Goal: Task Accomplishment & Management: Manage account settings

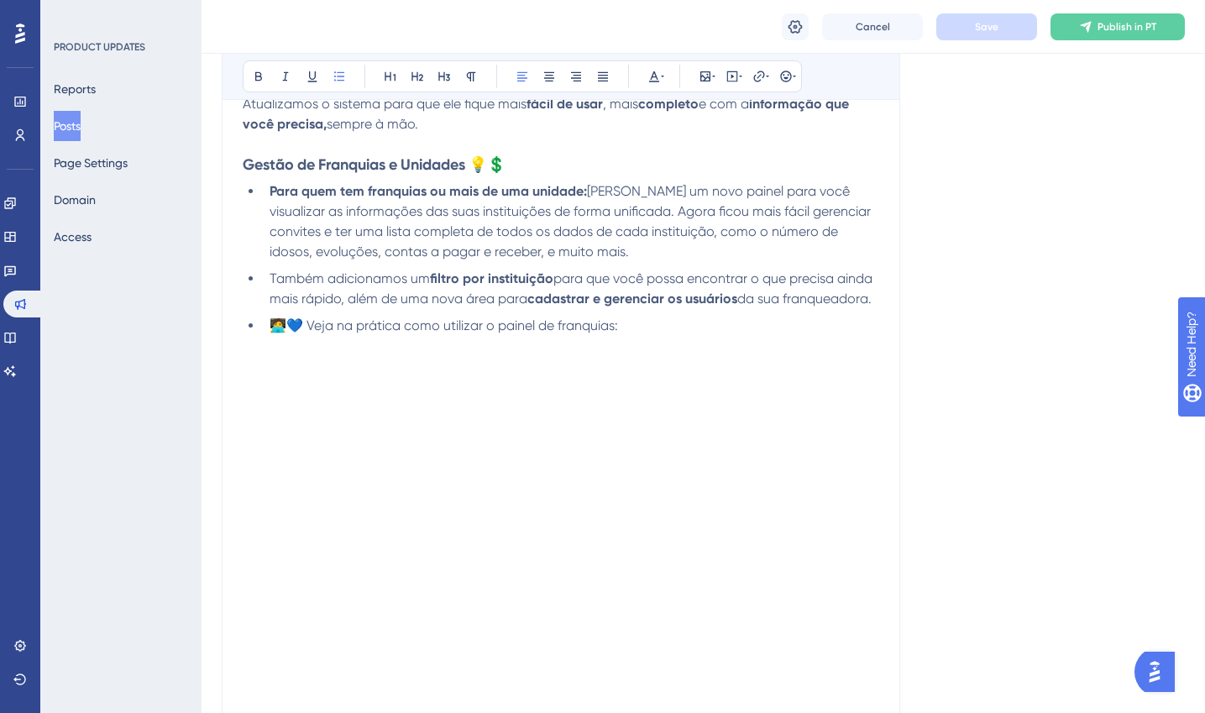
scroll to position [372, 0]
click at [96, 90] on button "Reports" at bounding box center [75, 89] width 42 height 30
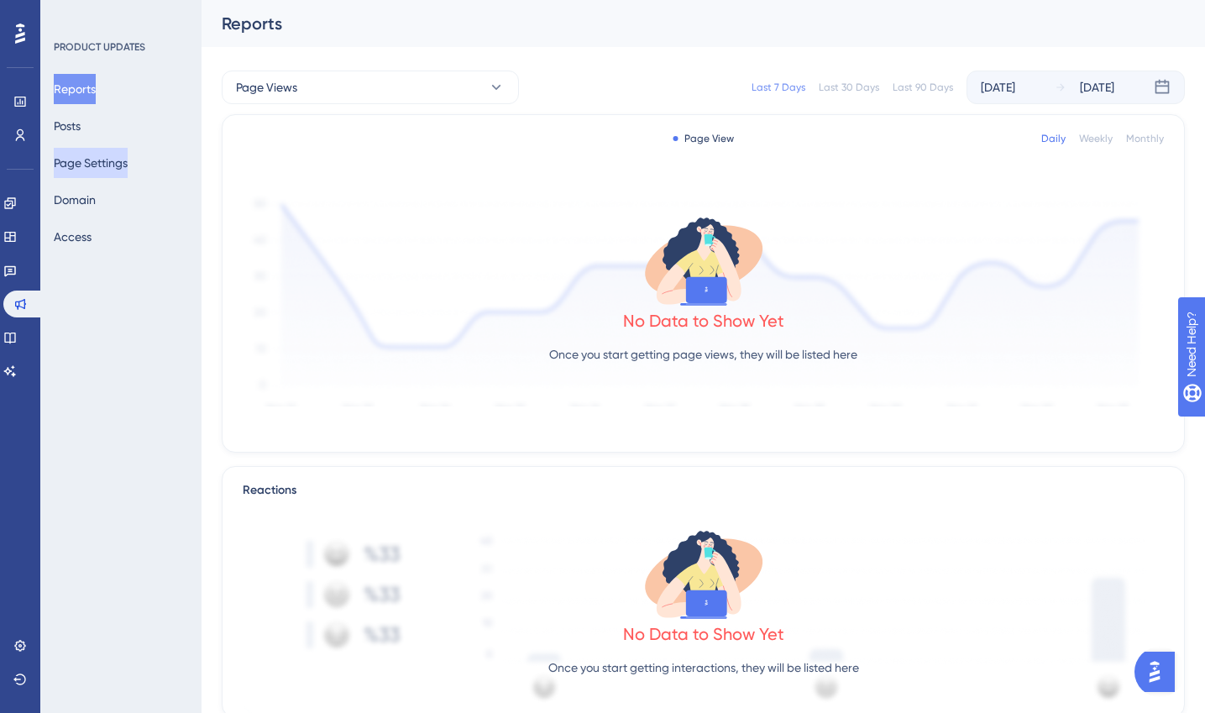
click at [93, 154] on button "Page Settings" at bounding box center [91, 163] width 74 height 30
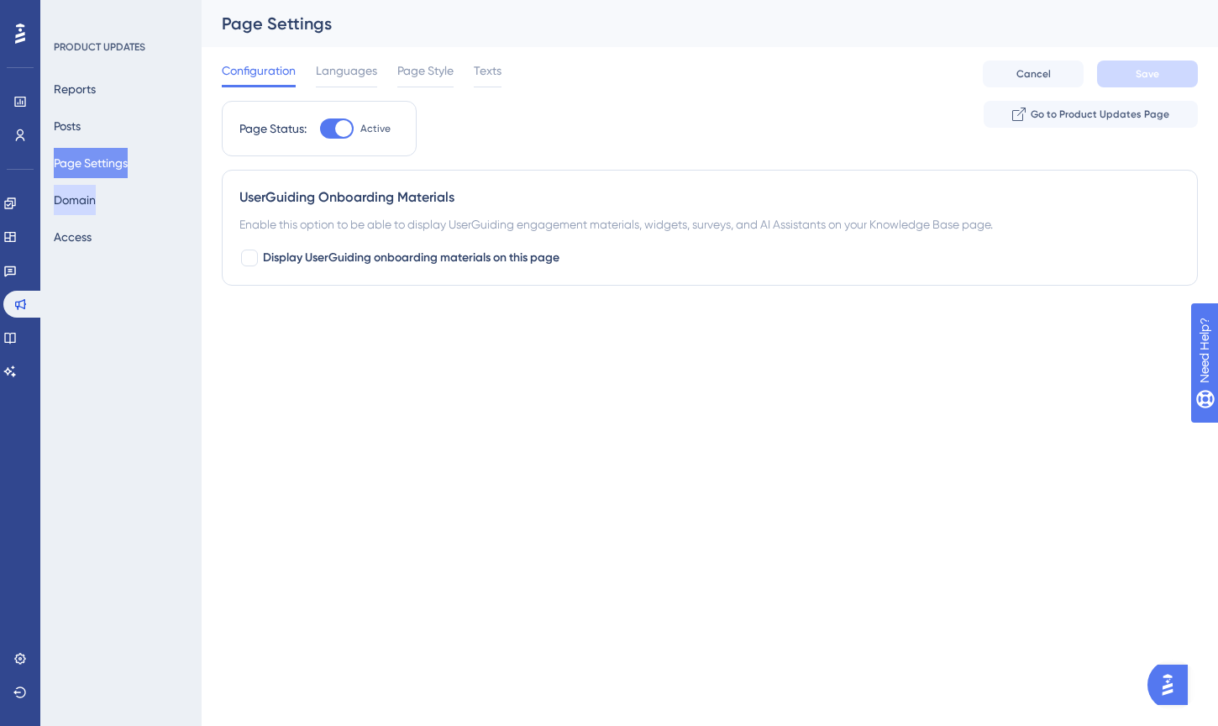
click at [96, 198] on button "Domain" at bounding box center [75, 200] width 42 height 30
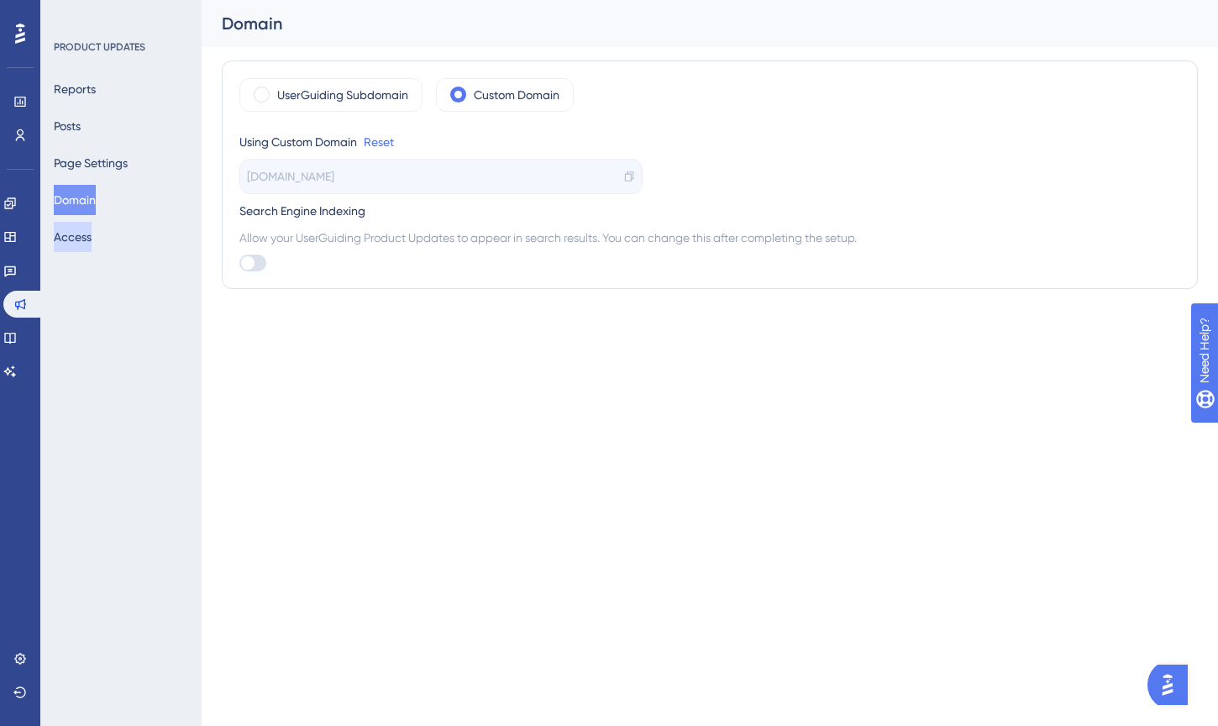
click at [92, 229] on button "Access" at bounding box center [73, 237] width 38 height 30
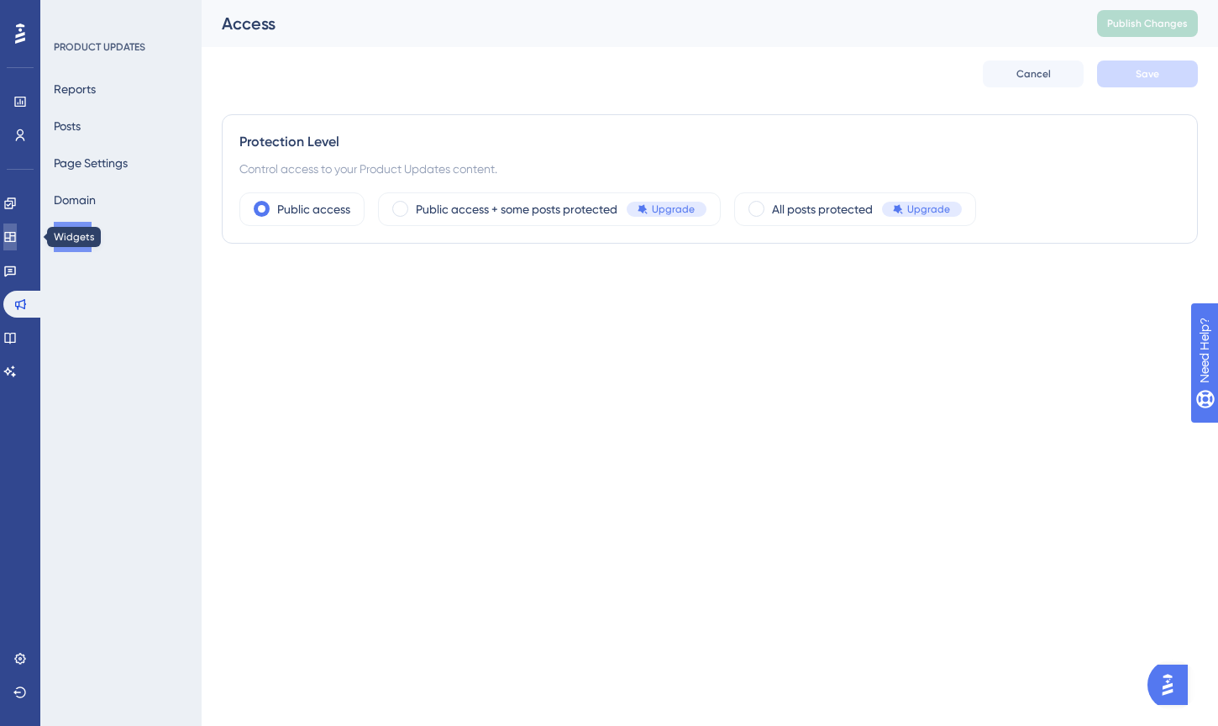
click at [14, 230] on icon at bounding box center [9, 236] width 13 height 13
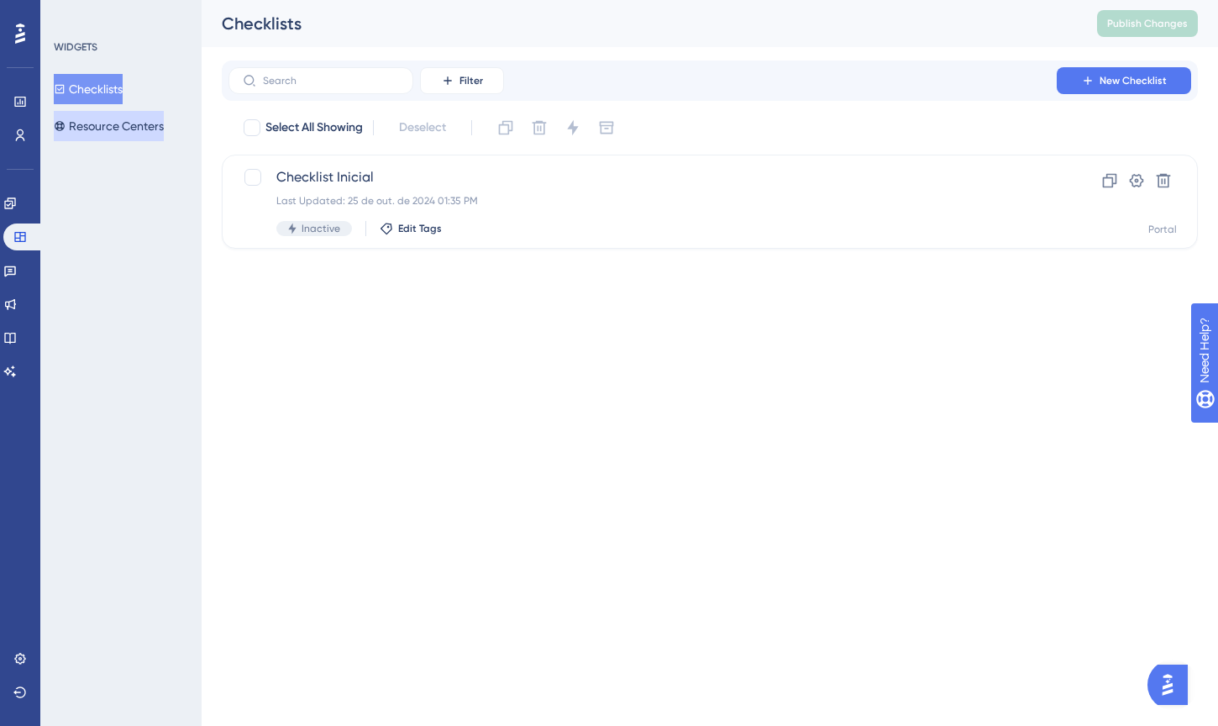
click at [107, 131] on button "Resource Centers" at bounding box center [109, 126] width 110 height 30
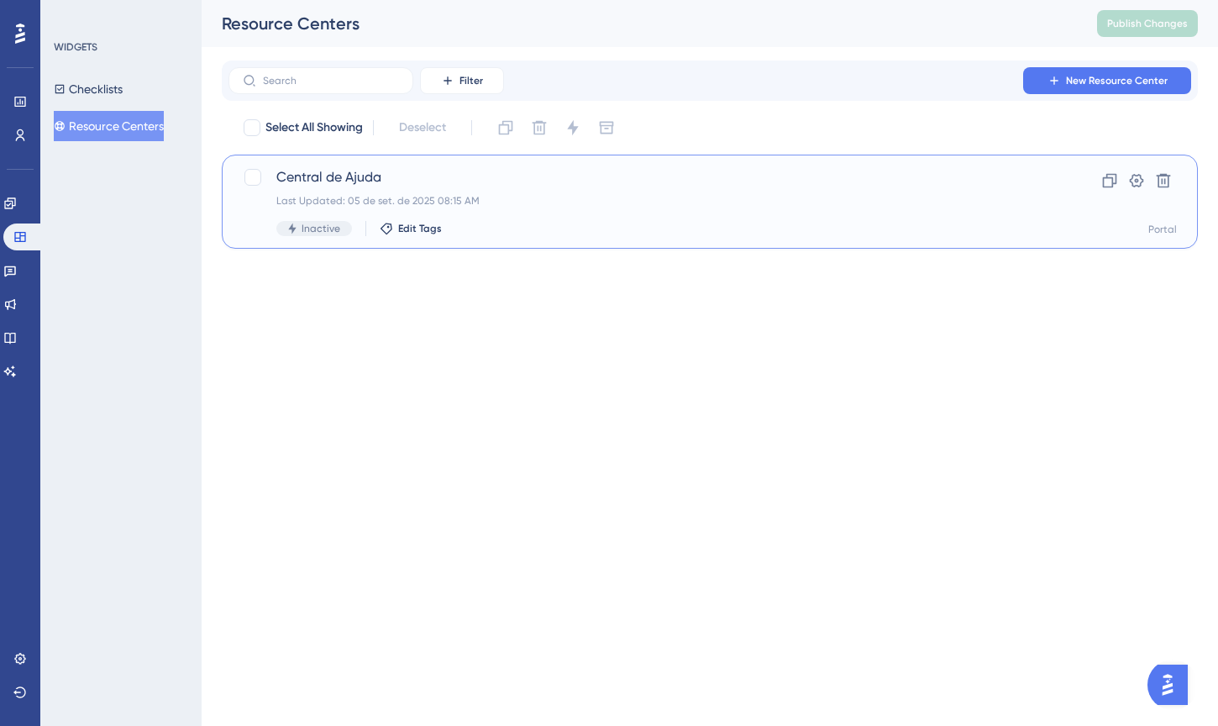
click at [335, 182] on span "Central de Ajuda" at bounding box center [642, 177] width 732 height 20
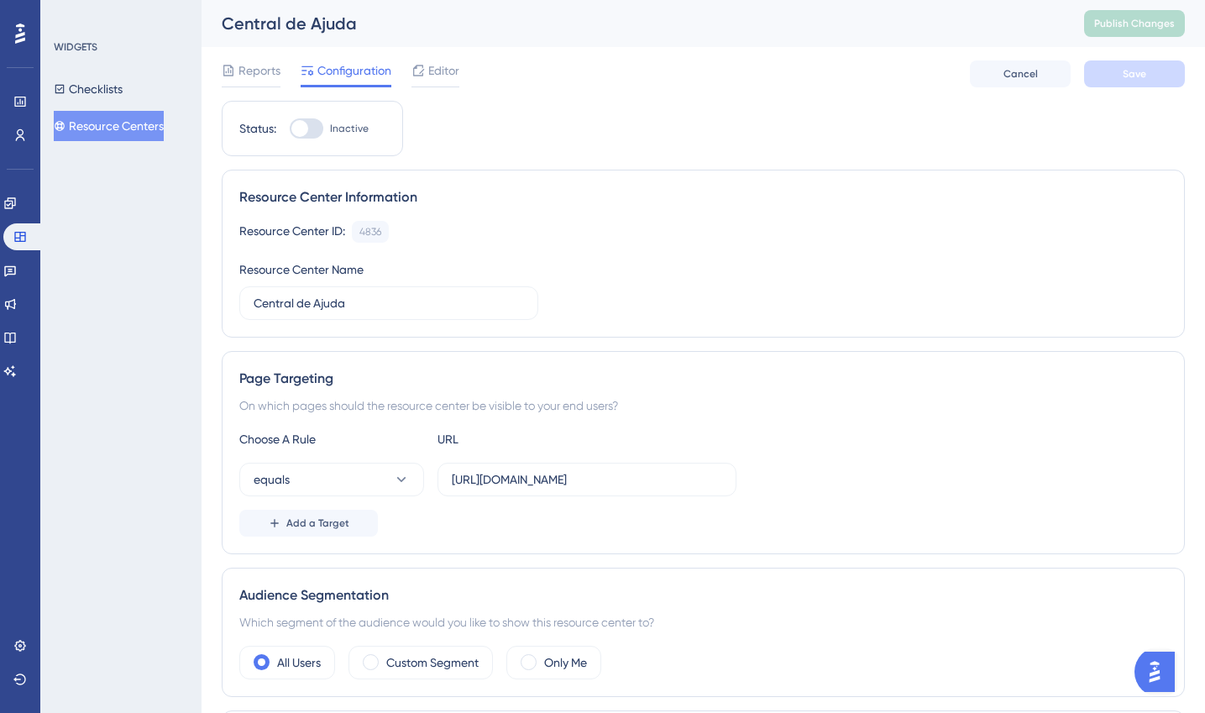
click at [427, 52] on div "Reports Configuration Editor Cancel Save" at bounding box center [703, 74] width 963 height 54
click at [432, 66] on span "Editor" at bounding box center [443, 70] width 31 height 20
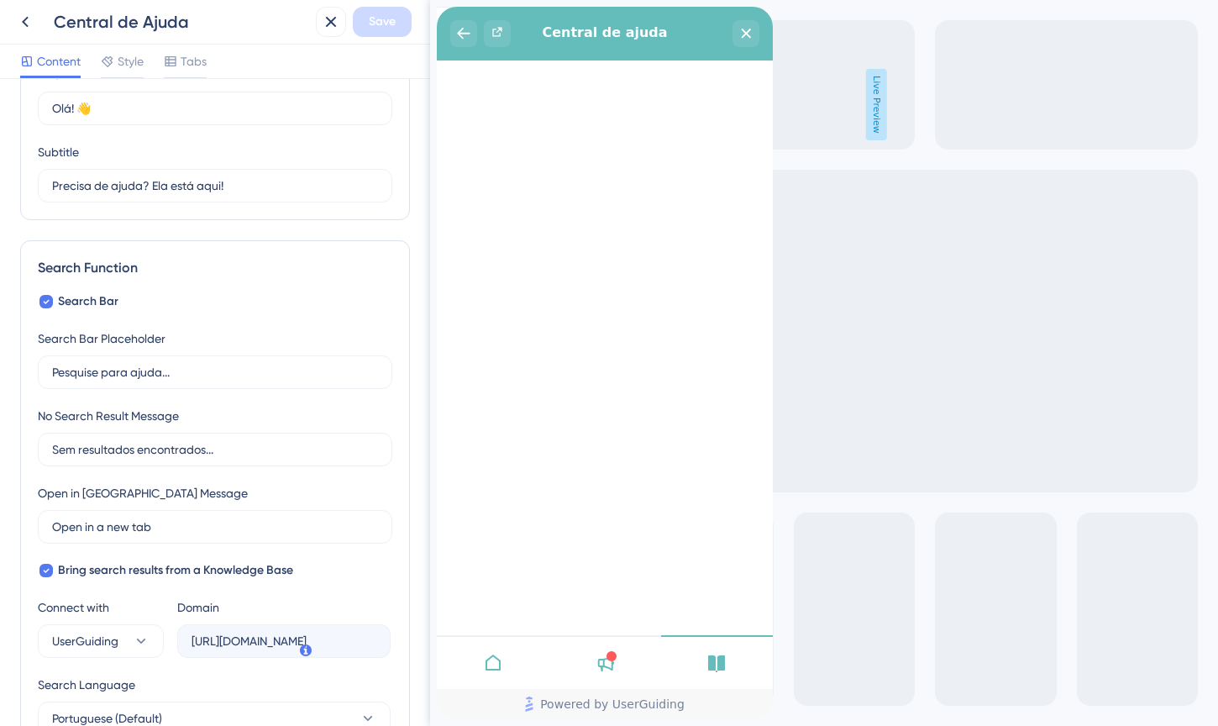
scroll to position [115, 0]
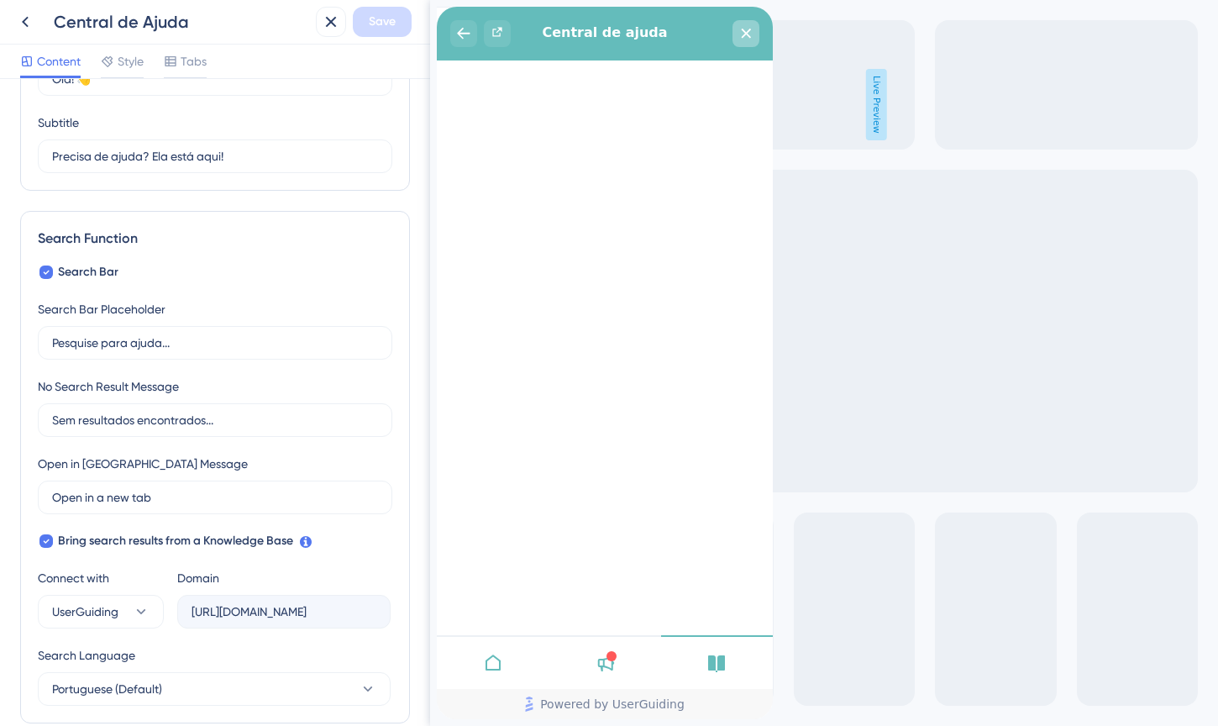
click at [752, 31] on div "close resource center" at bounding box center [745, 33] width 27 height 27
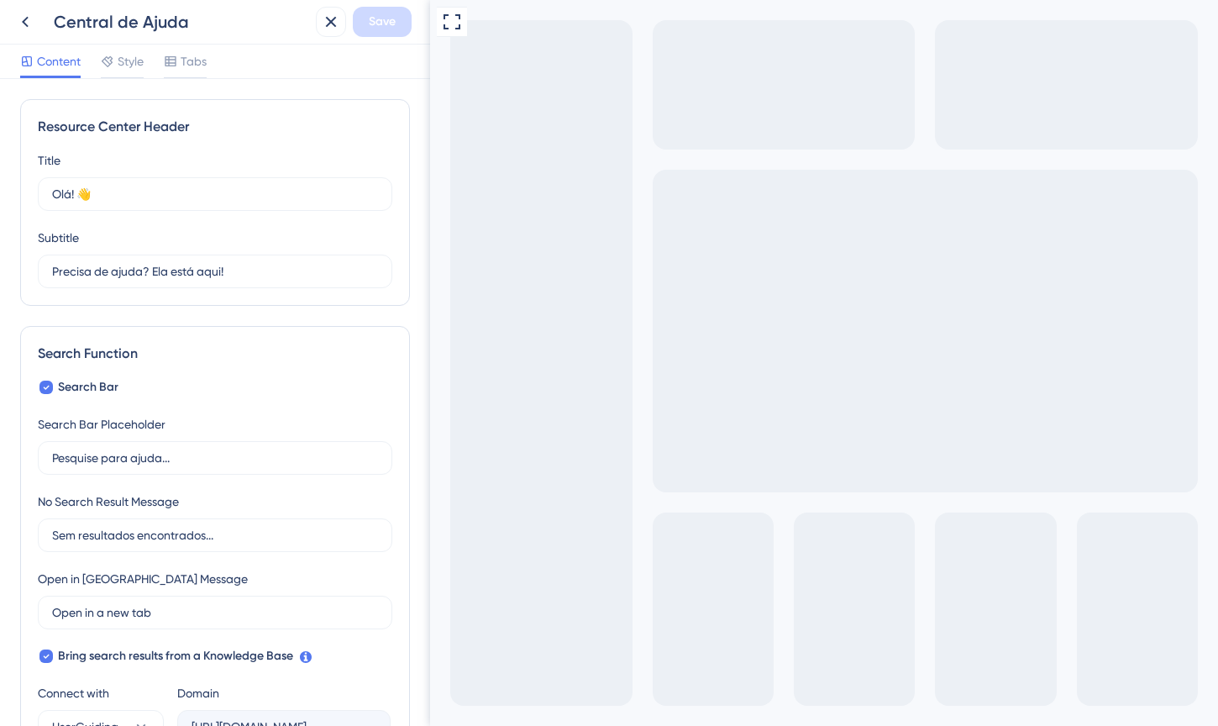
scroll to position [0, 0]
drag, startPoint x: 832, startPoint y: 841, endPoint x: 857, endPoint y: 1529, distance: 689.1
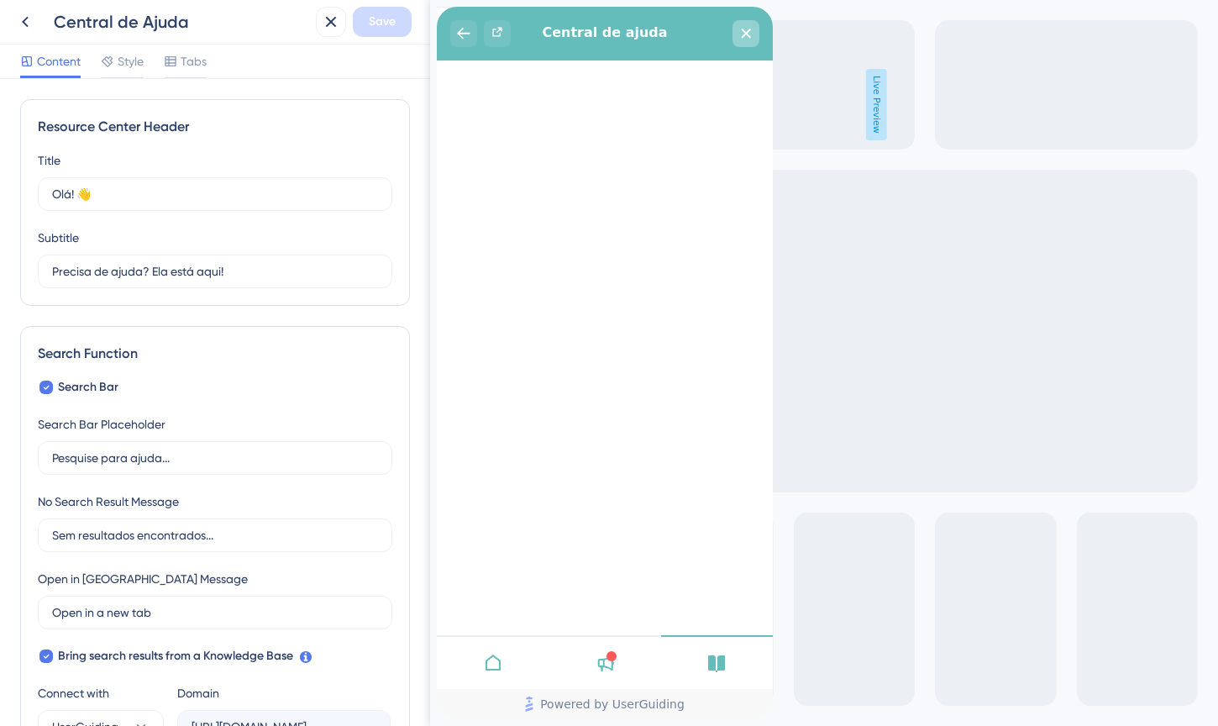
click at [738, 33] on div "close resource center" at bounding box center [745, 33] width 27 height 27
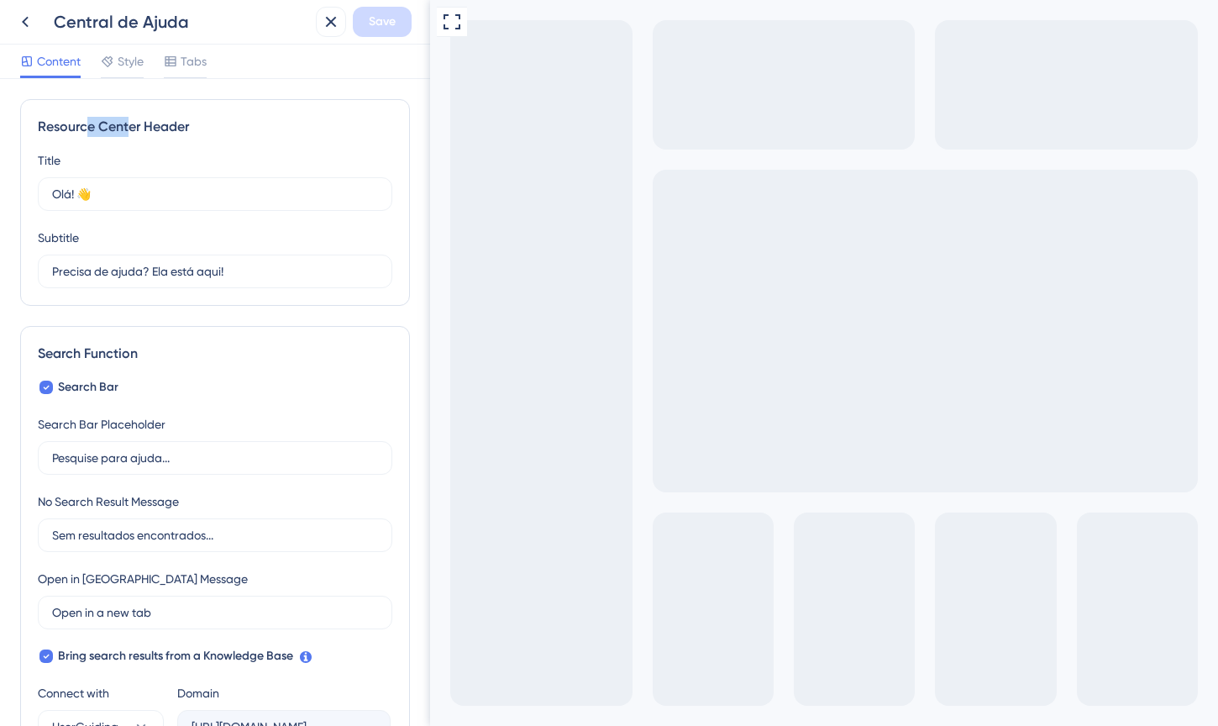
drag, startPoint x: 90, startPoint y: 125, endPoint x: 128, endPoint y: 125, distance: 38.6
click at [128, 125] on div "Resource Center Header" at bounding box center [215, 127] width 354 height 20
drag, startPoint x: 128, startPoint y: 125, endPoint x: 222, endPoint y: 193, distance: 115.4
click at [128, 125] on div "Resource Center Header" at bounding box center [215, 127] width 354 height 20
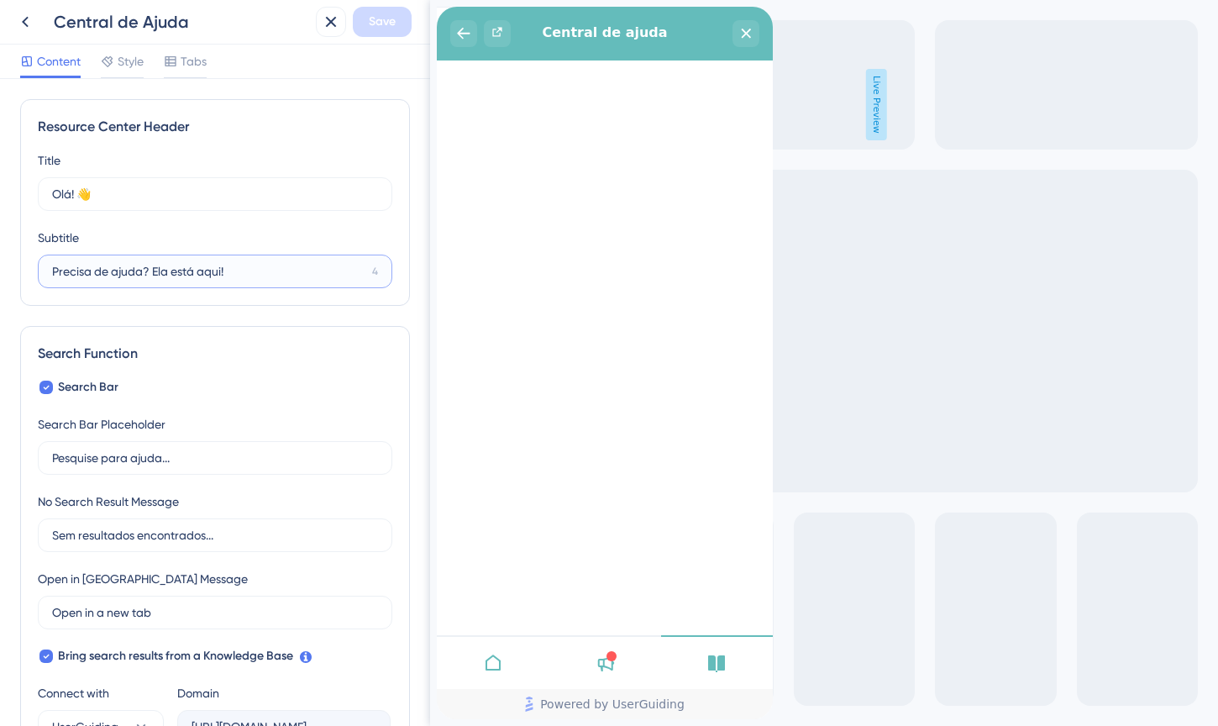
drag, startPoint x: 180, startPoint y: 273, endPoint x: 41, endPoint y: 255, distance: 139.7
click at [41, 255] on label "Precisa de ajuda? Ela está aqui! 4" at bounding box center [215, 271] width 354 height 34
type input "Confira nossos tutoriais"
click at [132, 66] on span "Style" at bounding box center [131, 61] width 26 height 20
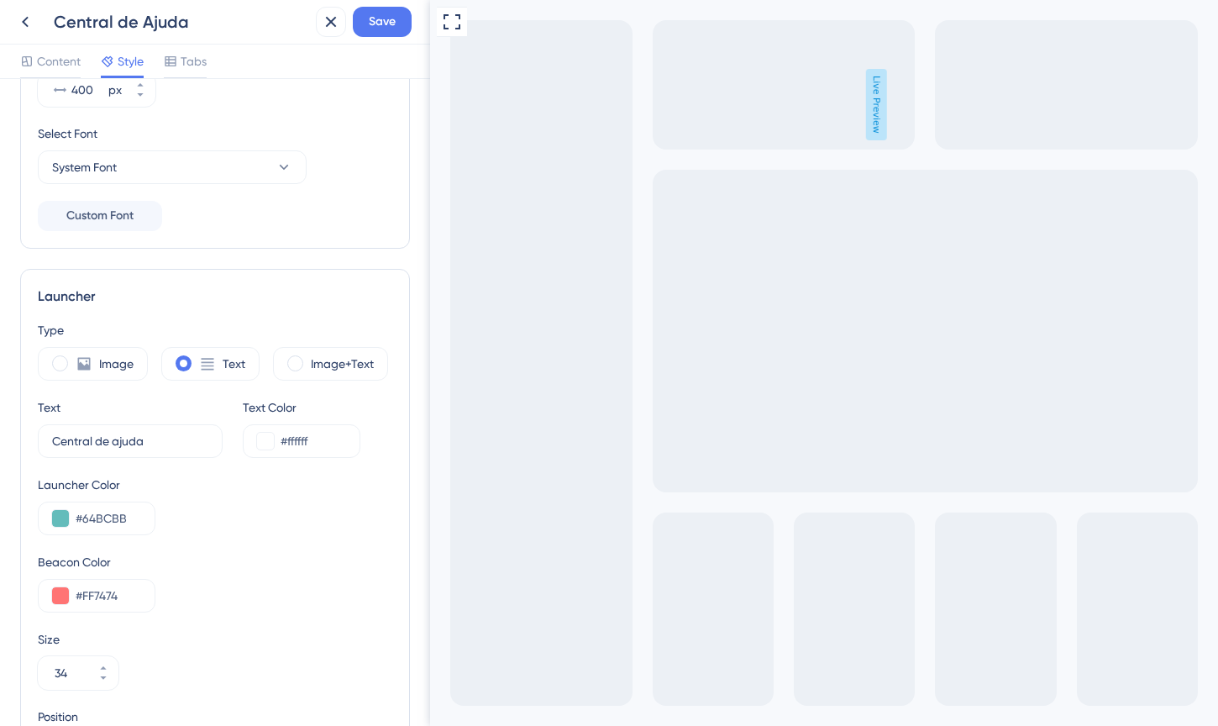
click at [249, 488] on div "Launcher Color #64BCBB" at bounding box center [215, 504] width 354 height 60
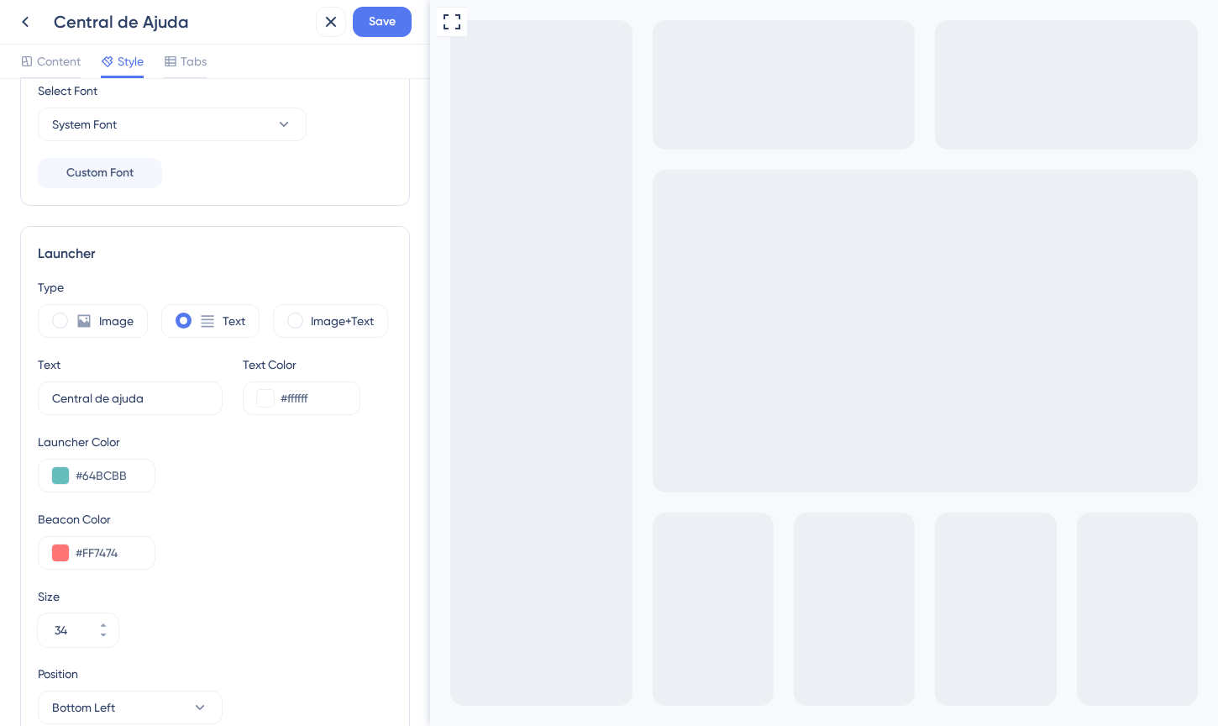
scroll to position [334, 0]
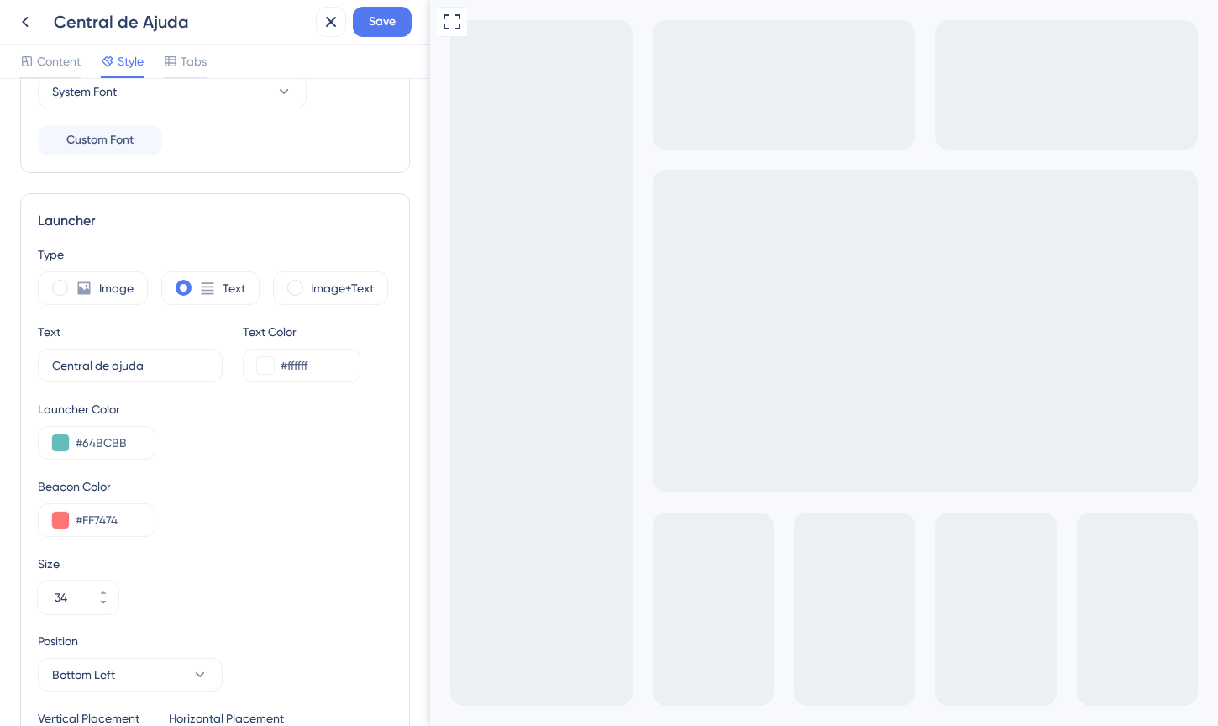
drag, startPoint x: 186, startPoint y: 354, endPoint x: 62, endPoint y: 336, distance: 125.7
click at [62, 336] on div "Text Central de ajuda 4" at bounding box center [130, 352] width 185 height 60
click at [80, 364] on input "Central de ajuda" at bounding box center [124, 365] width 144 height 18
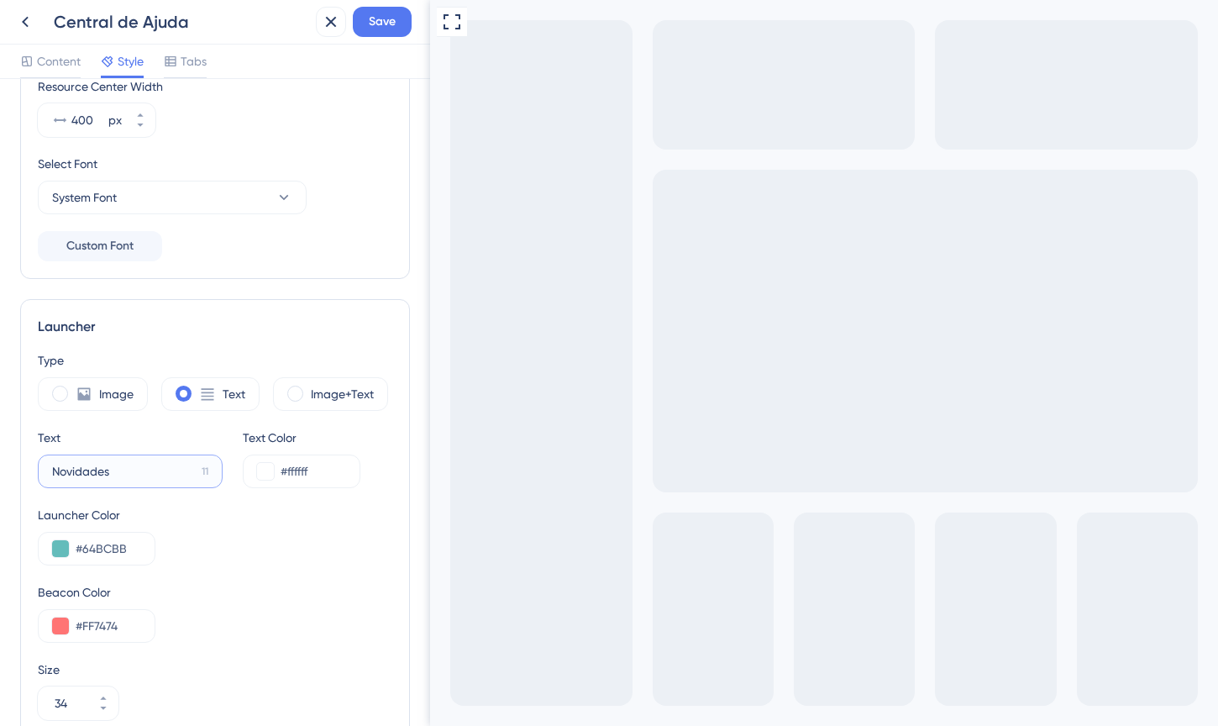
scroll to position [181, 0]
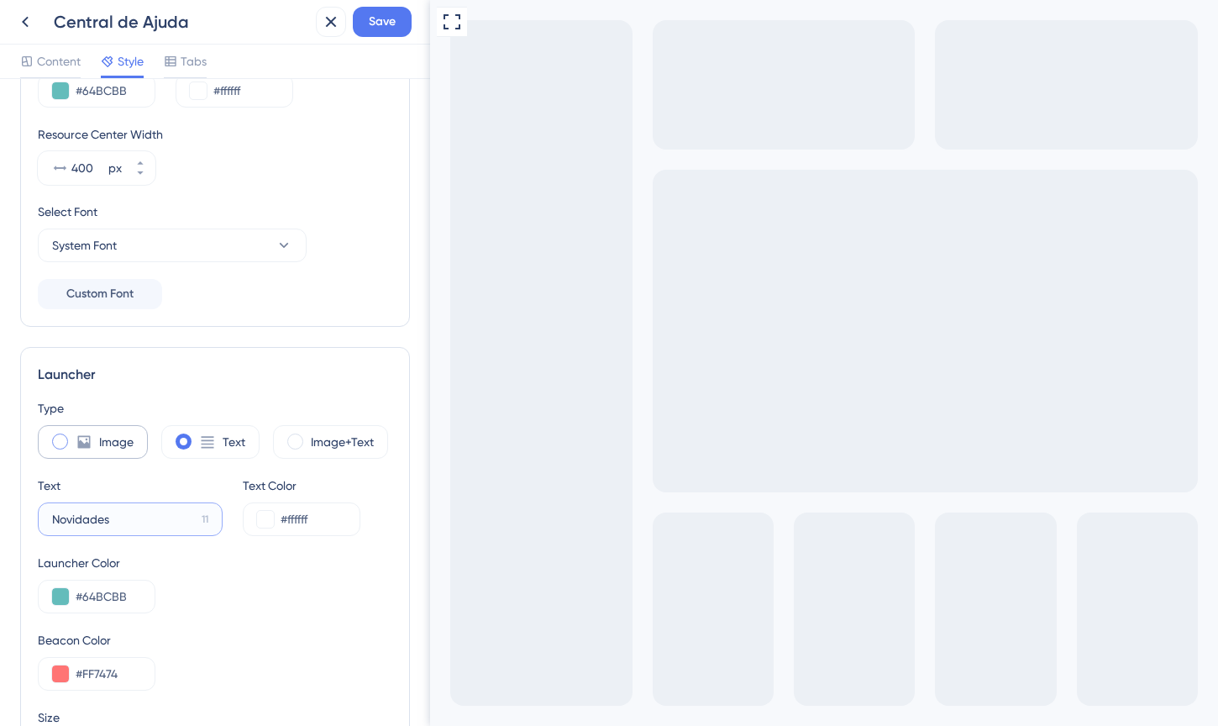
type input "Novidades"
click at [113, 432] on label "Image" at bounding box center [116, 442] width 34 height 20
click at [200, 451] on div "Text" at bounding box center [210, 442] width 98 height 34
type input "34"
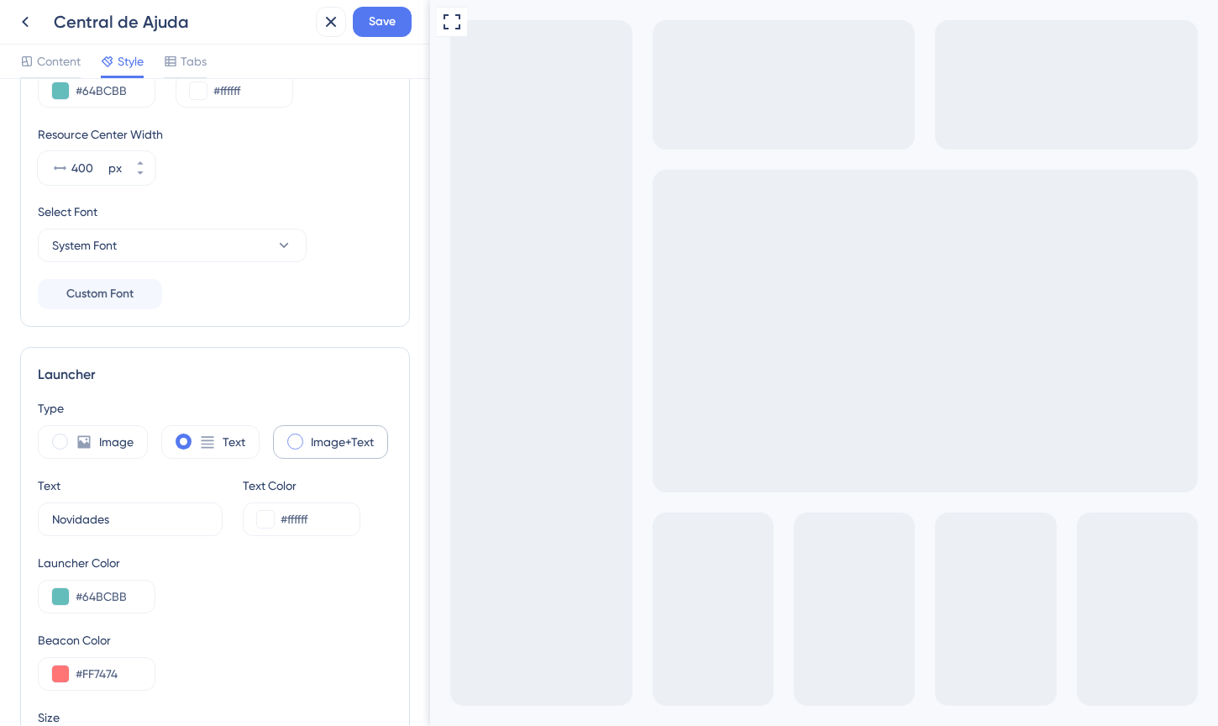
click at [309, 440] on div "Image+Text" at bounding box center [330, 442] width 115 height 34
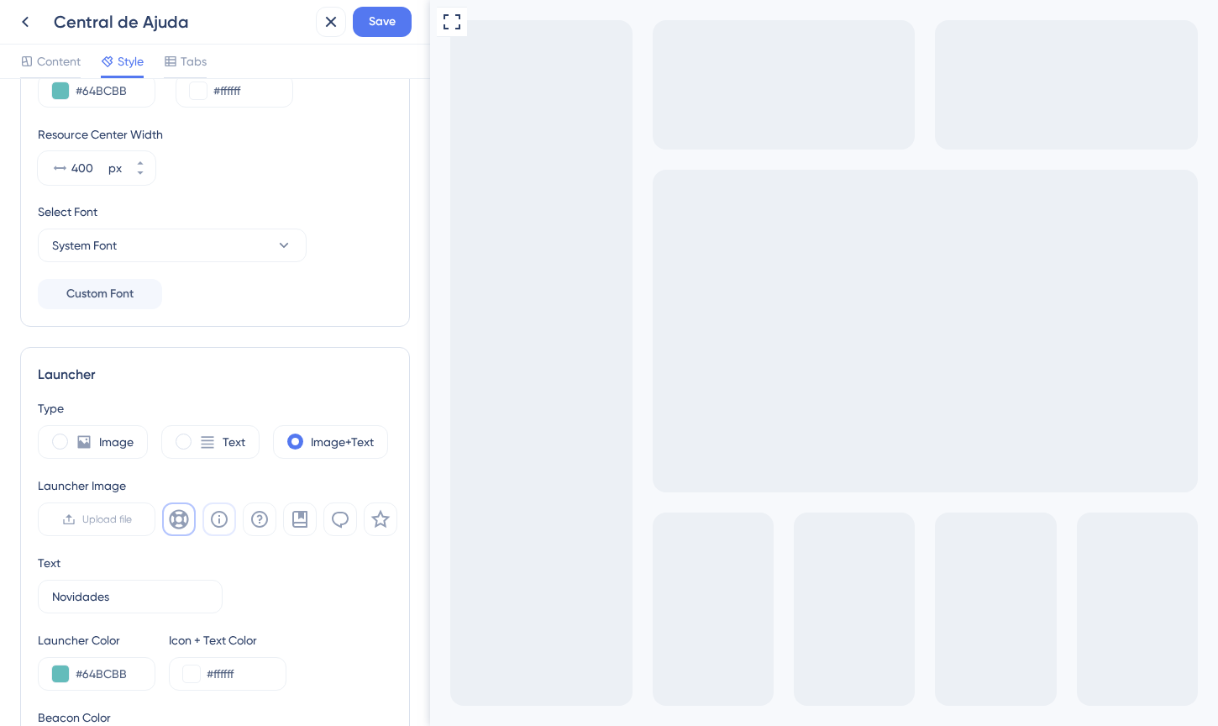
click at [229, 517] on button at bounding box center [219, 519] width 34 height 34
click at [169, 519] on icon at bounding box center [179, 519] width 20 height 20
click at [312, 525] on button at bounding box center [300, 519] width 34 height 34
click at [375, 527] on icon at bounding box center [380, 519] width 20 height 20
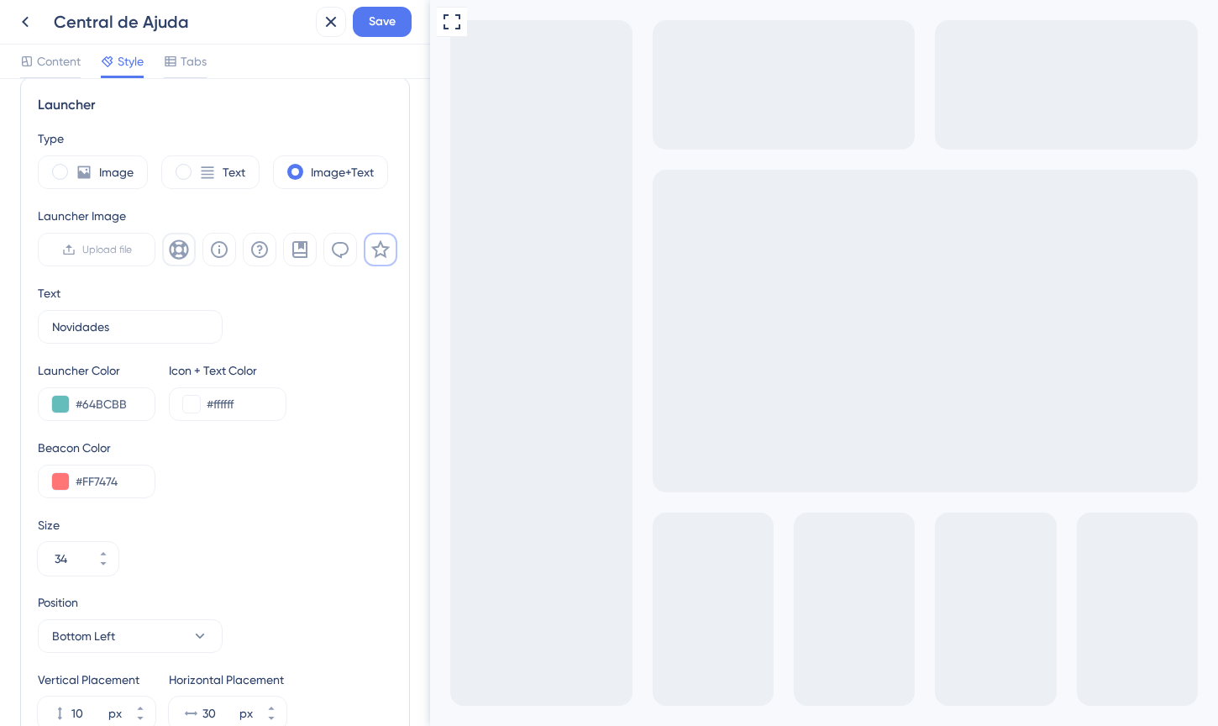
scroll to position [559, 0]
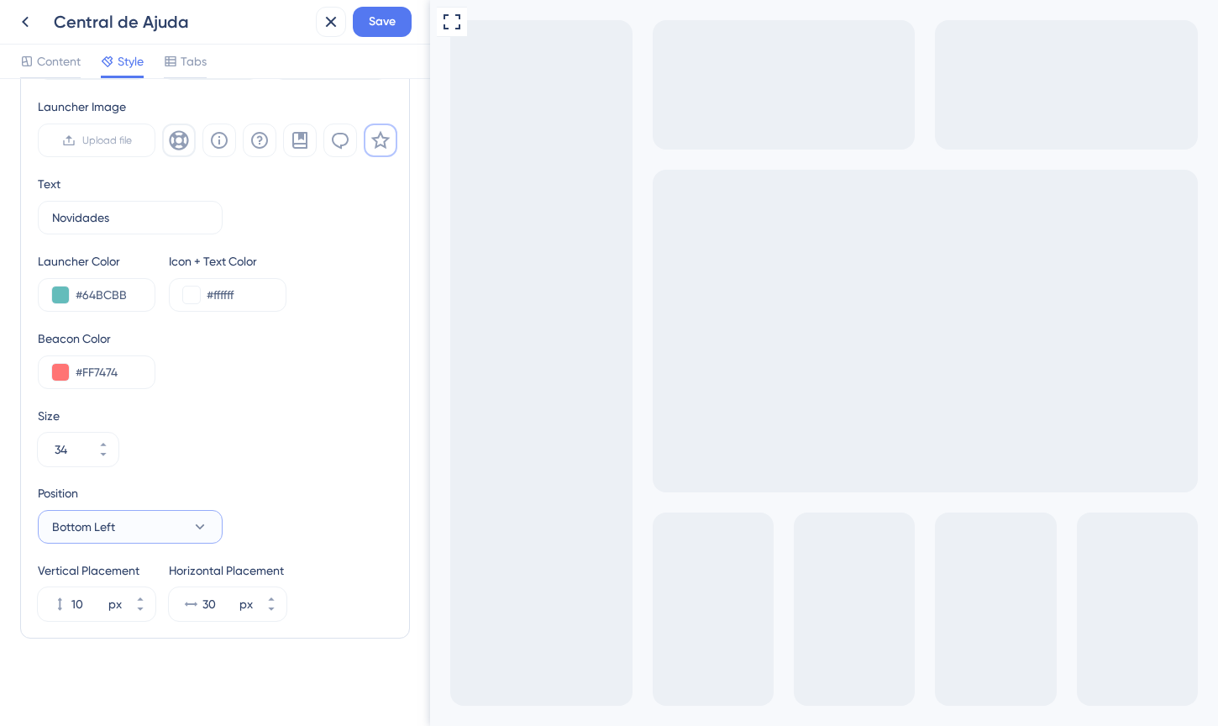
click at [186, 530] on button "Bottom Left" at bounding box center [130, 527] width 185 height 34
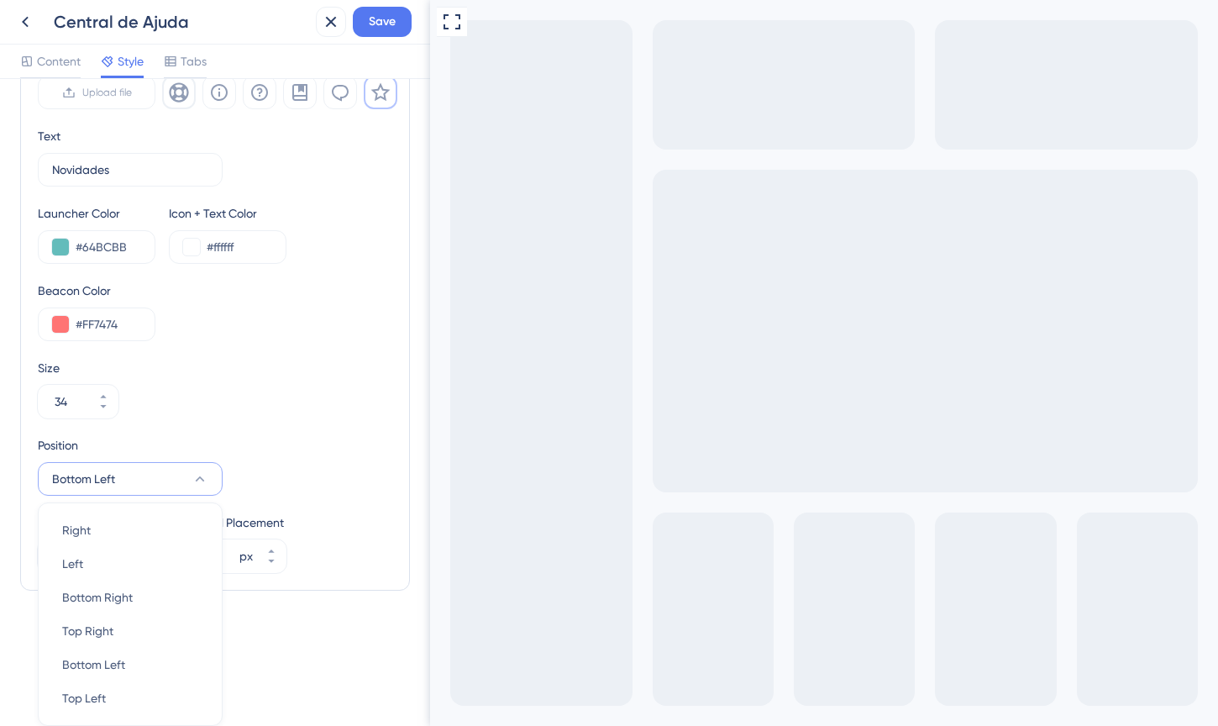
click at [324, 439] on div "Position Bottom Left Right Right Left Left Bottom Right Bottom Right Top Right …" at bounding box center [215, 465] width 354 height 60
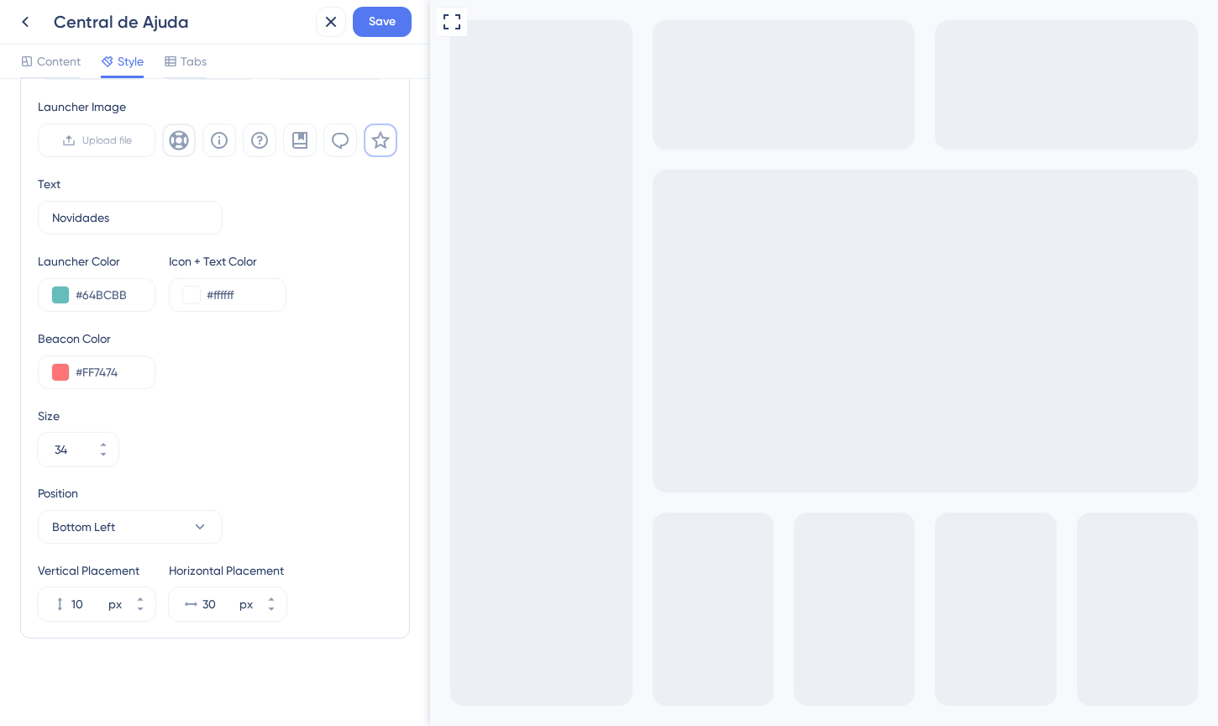
scroll to position [559, 0]
click at [279, 597] on button "30 px" at bounding box center [271, 595] width 30 height 17
type input "31"
click at [361, 487] on div "Position Bottom Left" at bounding box center [215, 513] width 354 height 60
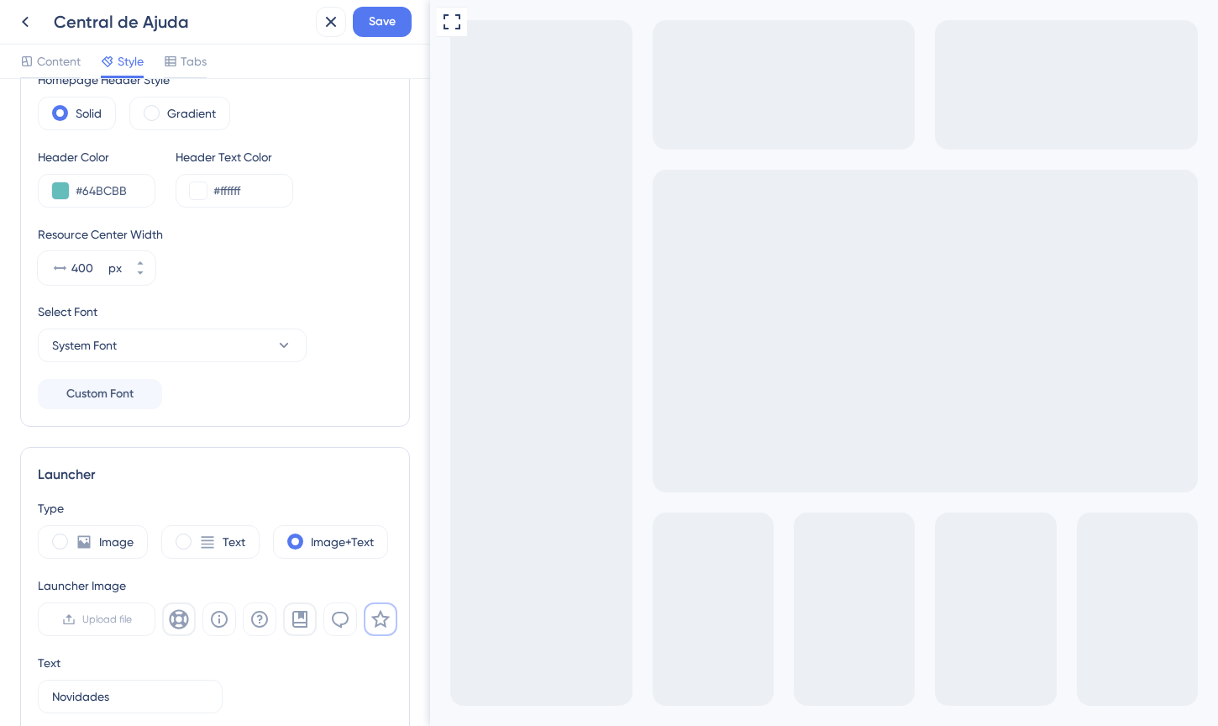
scroll to position [0, 0]
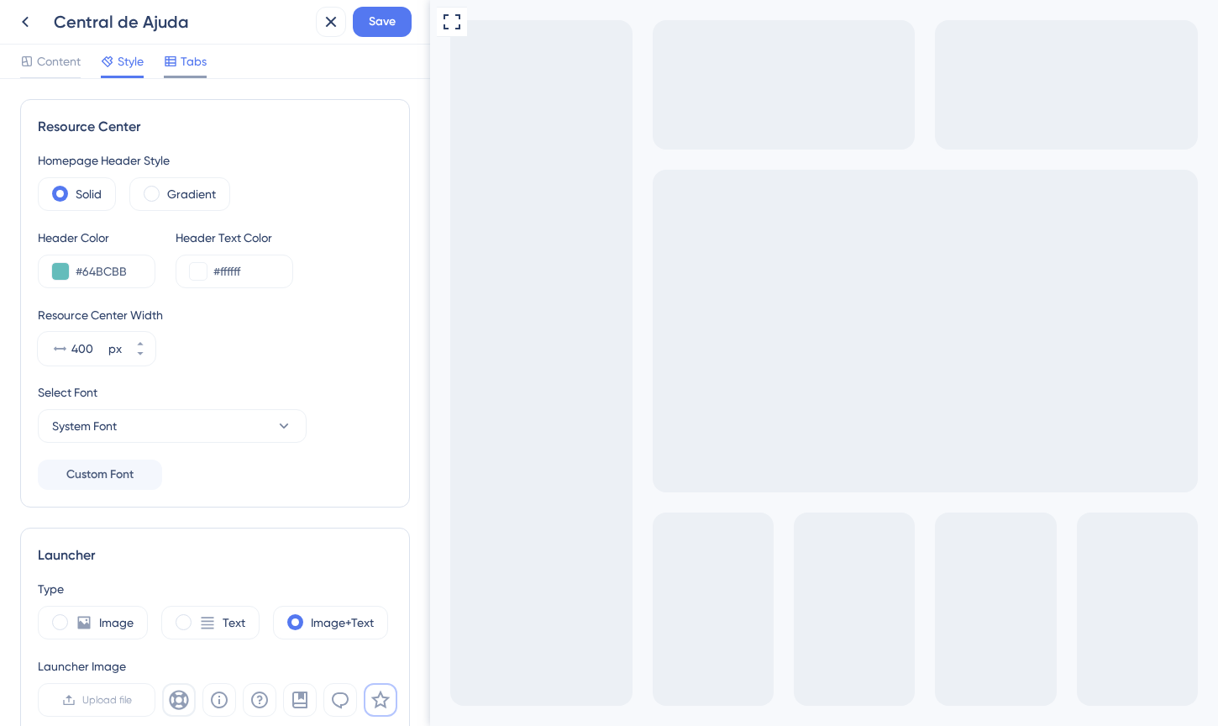
click at [176, 76] on div at bounding box center [185, 77] width 43 height 3
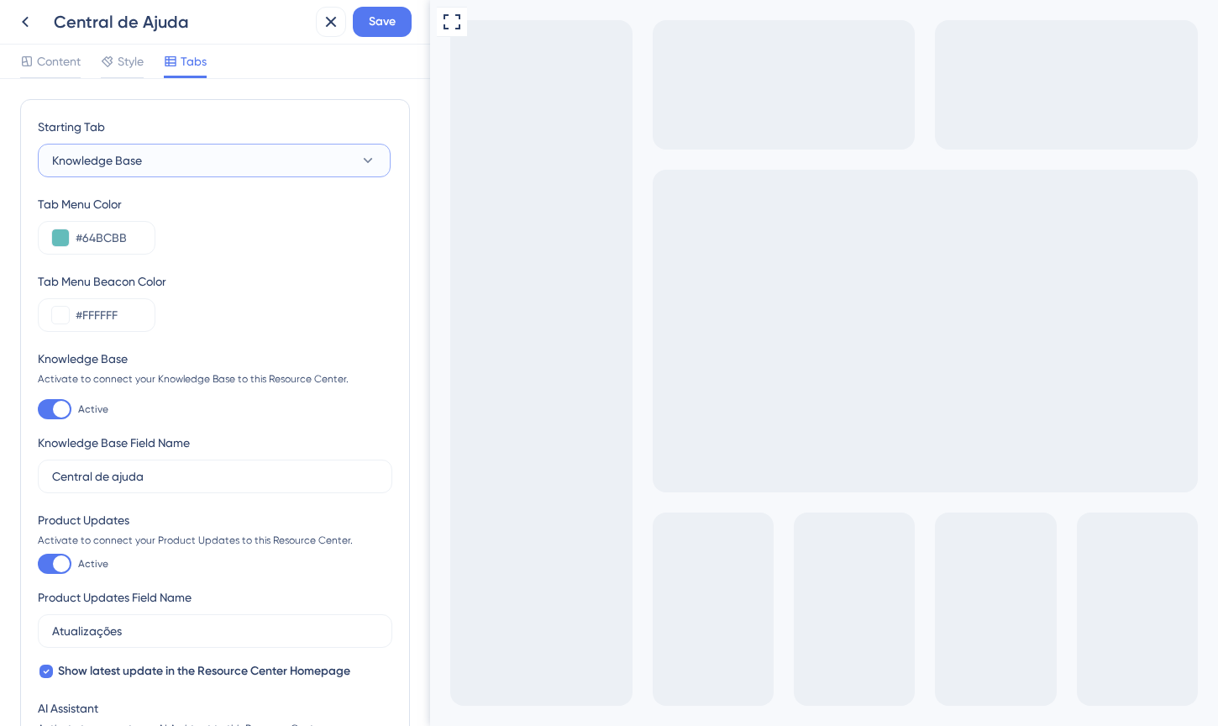
click at [201, 157] on button "Knowledge Base" at bounding box center [214, 161] width 353 height 34
click at [134, 282] on span "Product Updates" at bounding box center [108, 279] width 92 height 20
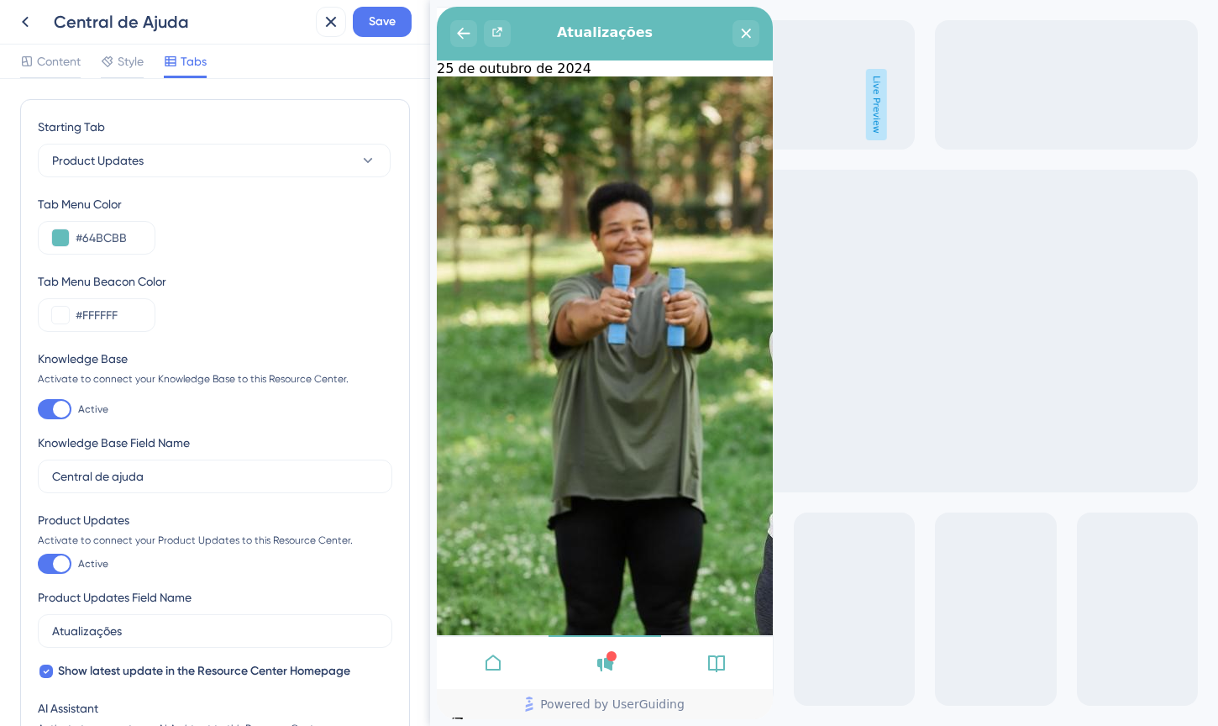
click at [499, 658] on icon at bounding box center [493, 662] width 20 height 20
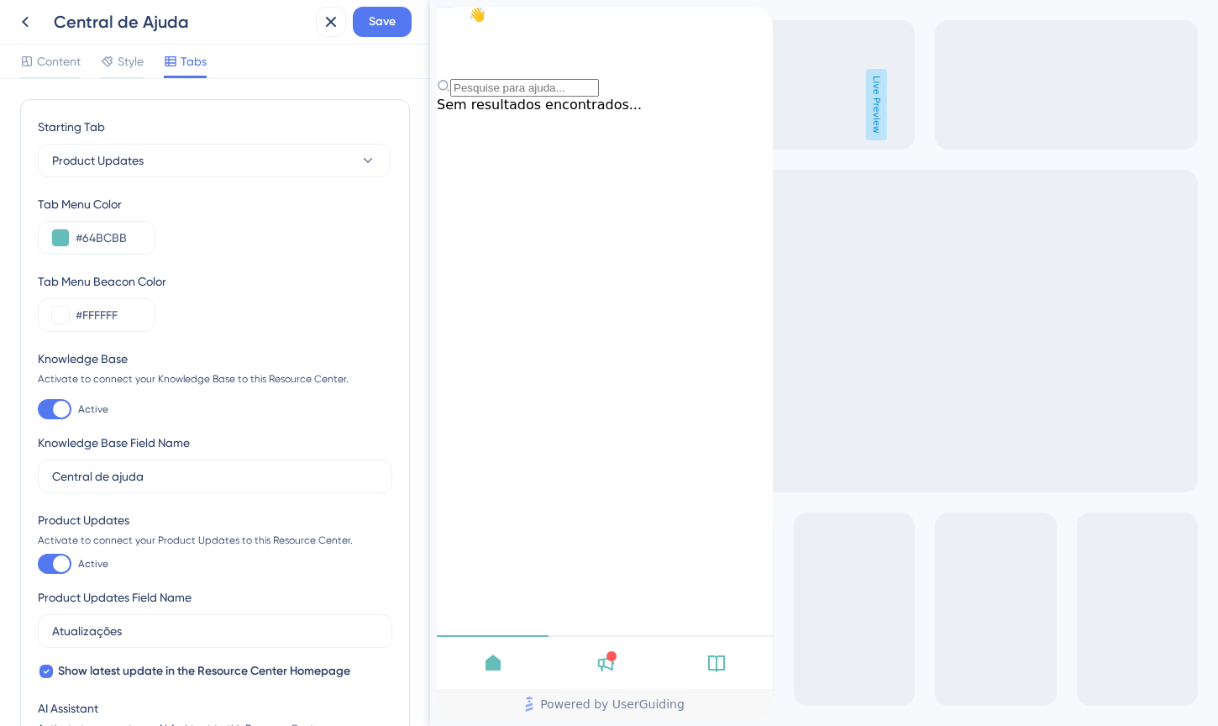
click at [585, 662] on div at bounding box center [604, 662] width 112 height 54
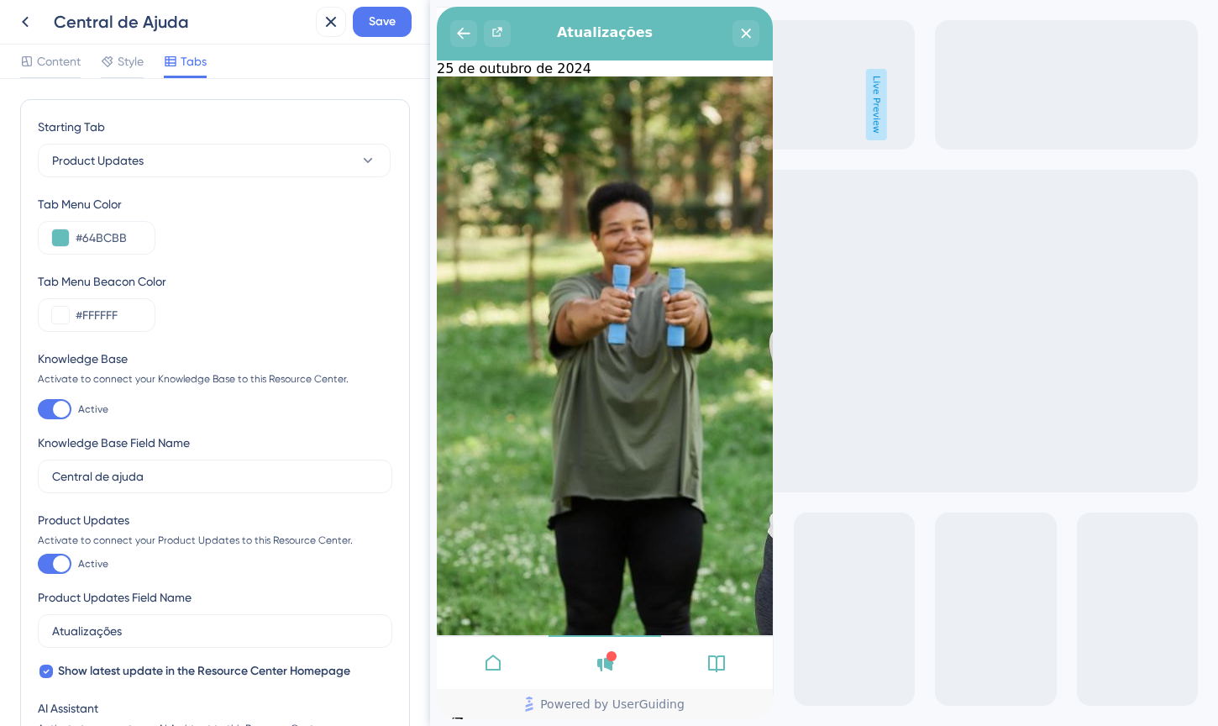
click at [500, 663] on icon at bounding box center [493, 662] width 20 height 20
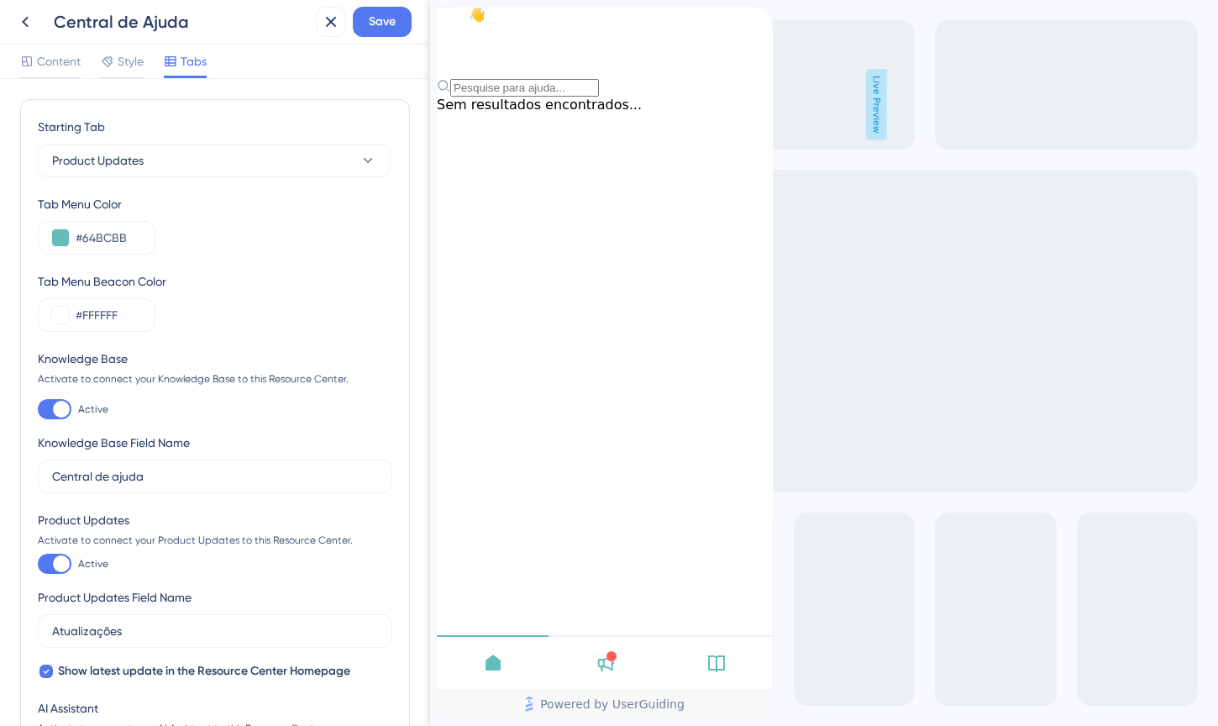
click at [707, 668] on icon at bounding box center [716, 662] width 20 height 20
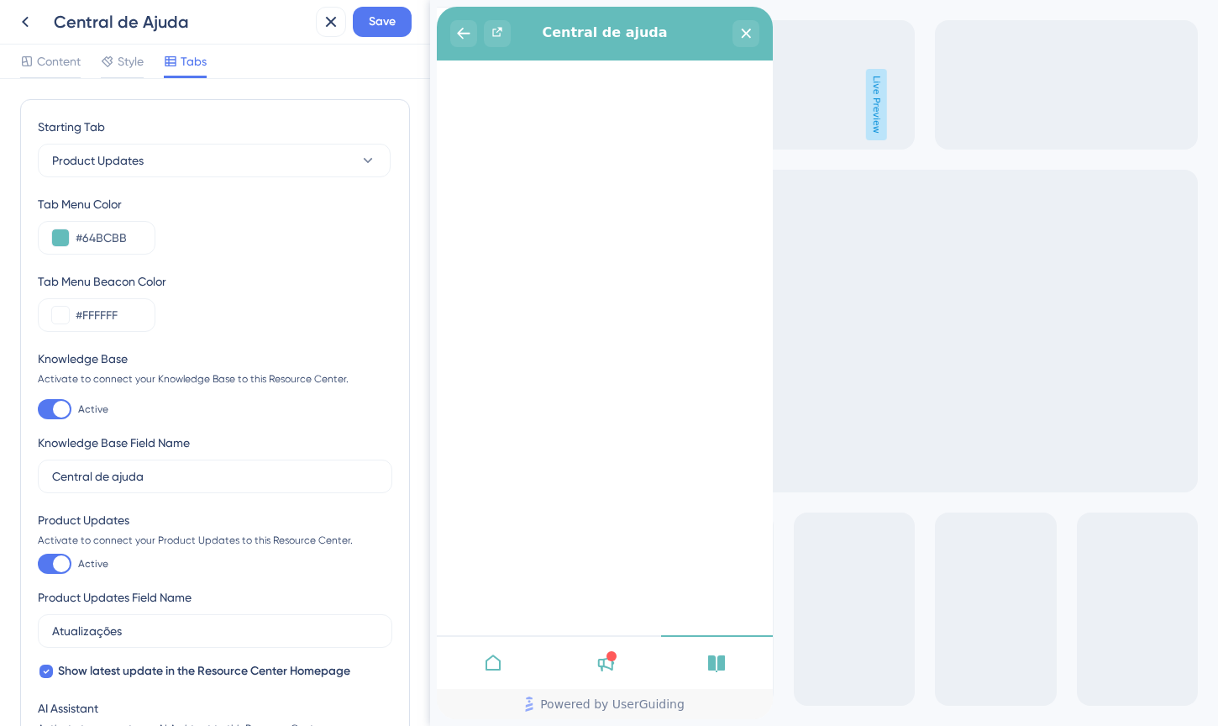
click at [488, 657] on icon at bounding box center [493, 662] width 20 height 20
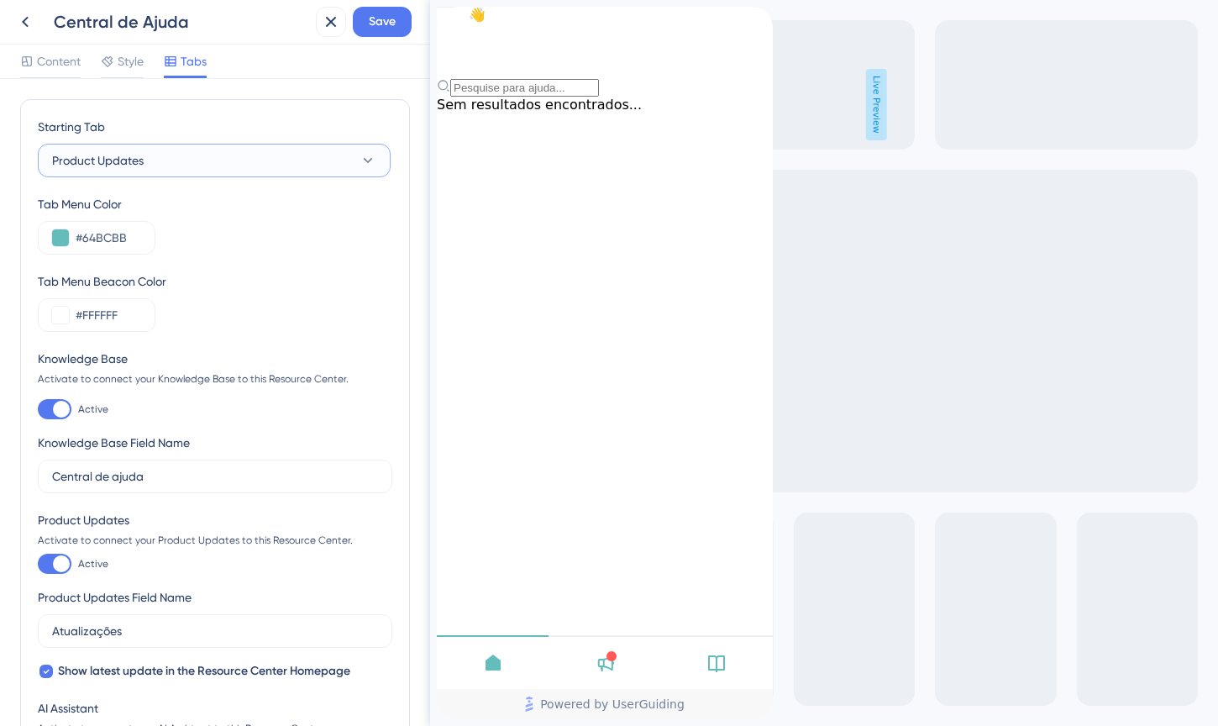
click at [223, 164] on button "Product Updates" at bounding box center [214, 161] width 353 height 34
click at [201, 283] on div "Product Updates Product Updates" at bounding box center [214, 279] width 304 height 34
click at [150, 163] on button "Product Updates" at bounding box center [214, 161] width 353 height 34
click at [129, 252] on span "Knowledge Base" at bounding box center [107, 245] width 90 height 20
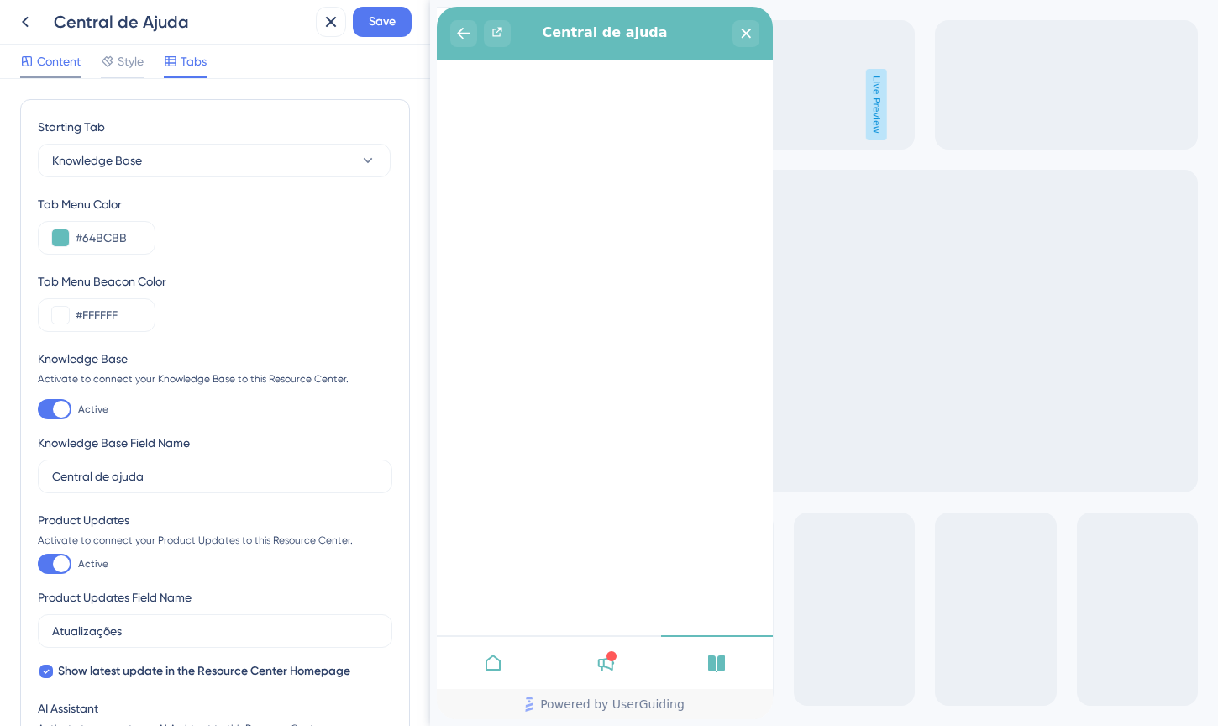
click at [67, 55] on span "Content" at bounding box center [59, 61] width 44 height 20
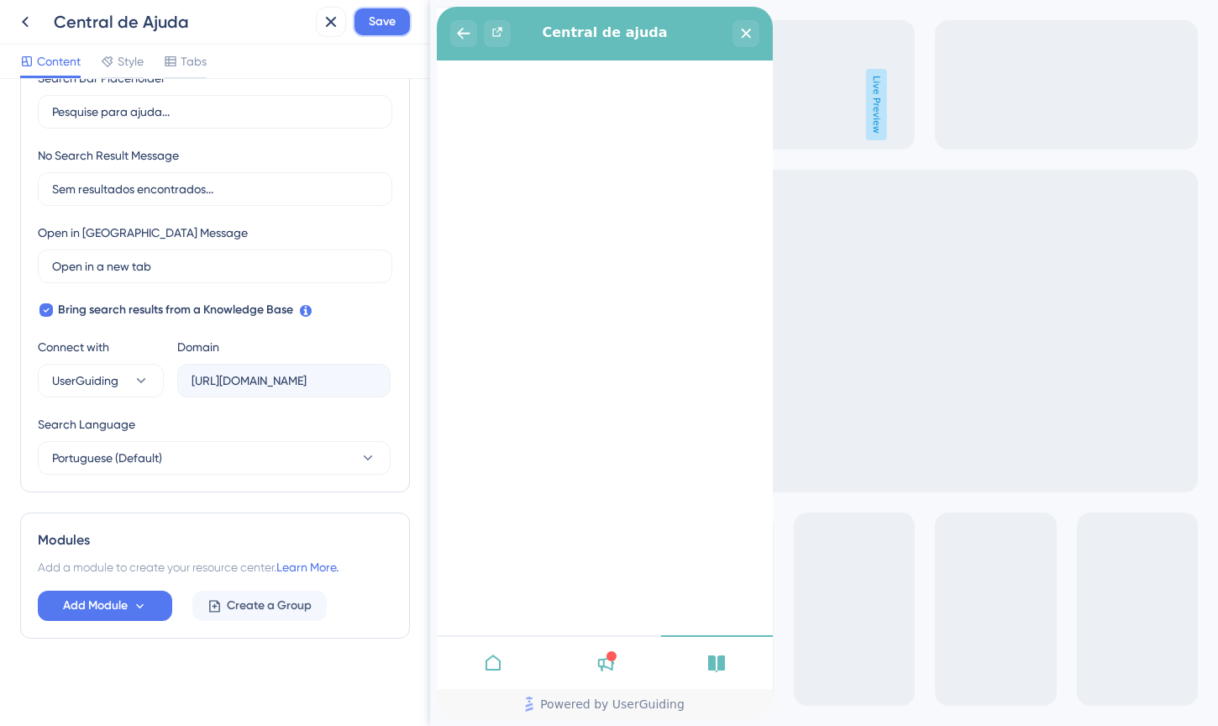
click at [374, 17] on span "Save" at bounding box center [382, 22] width 27 height 20
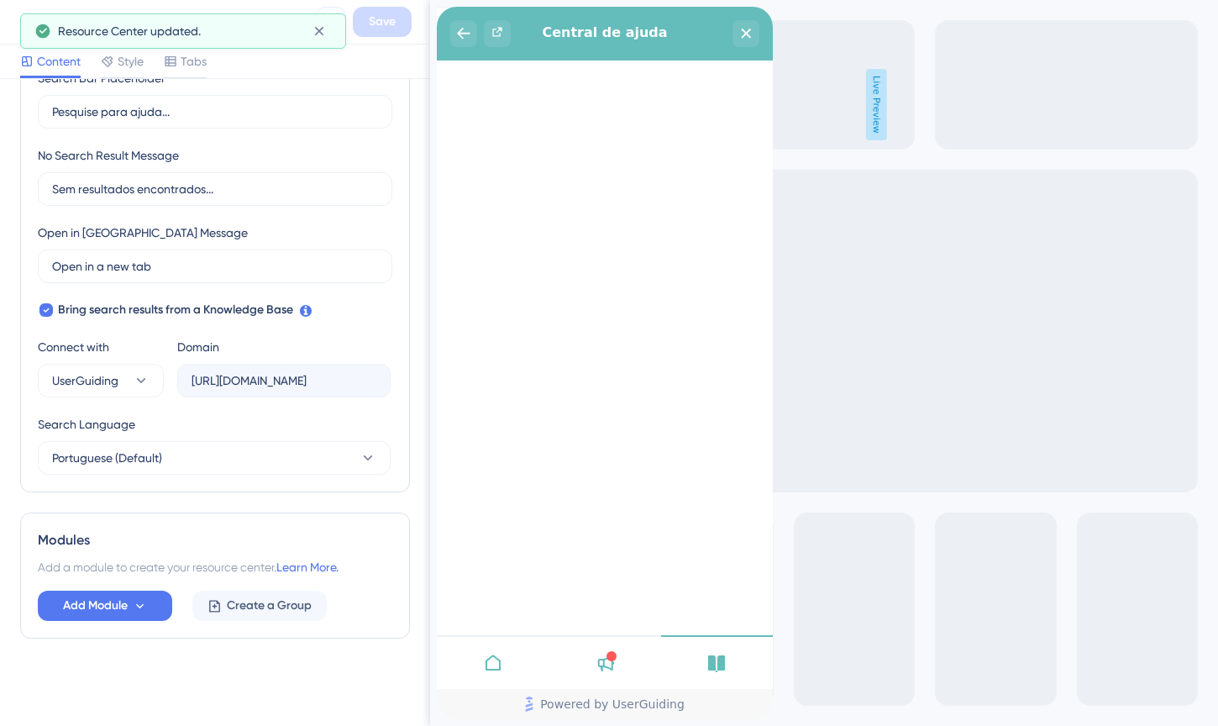
click at [323, 31] on icon at bounding box center [331, 22] width 20 height 20
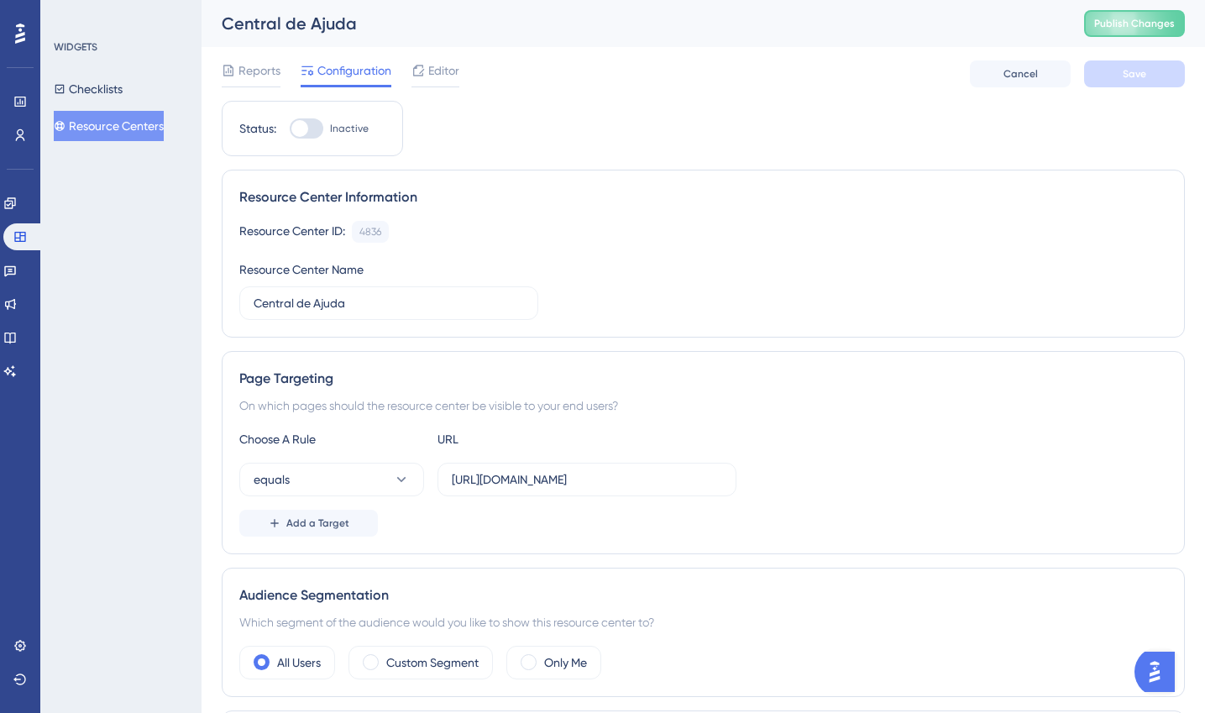
click at [678, 121] on div "Status: Inactive Resource Center Information Resource Center ID: 4836 Copy Reso…" at bounding box center [703, 542] width 963 height 882
click at [17, 294] on link at bounding box center [9, 304] width 13 height 27
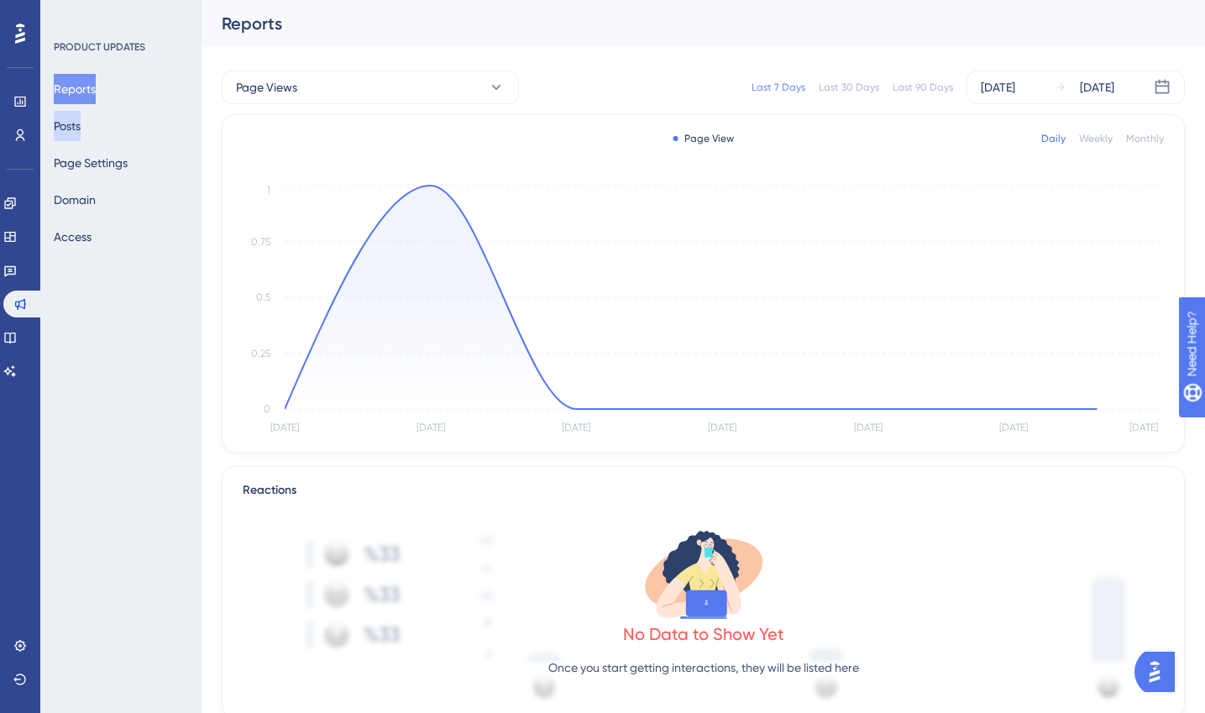
click at [81, 119] on button "Posts" at bounding box center [67, 126] width 27 height 30
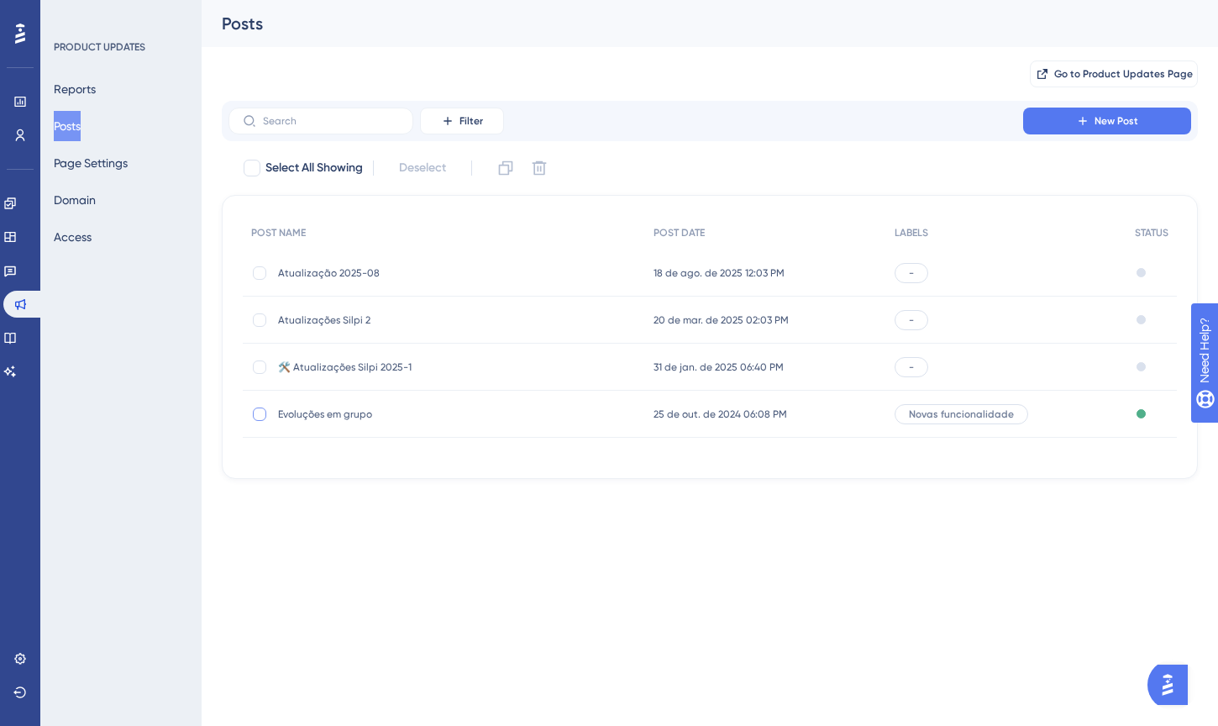
click at [267, 412] on label at bounding box center [261, 414] width 20 height 17
checkbox input "true"
click at [941, 409] on span "Novas funcionalidade" at bounding box center [961, 413] width 105 height 13
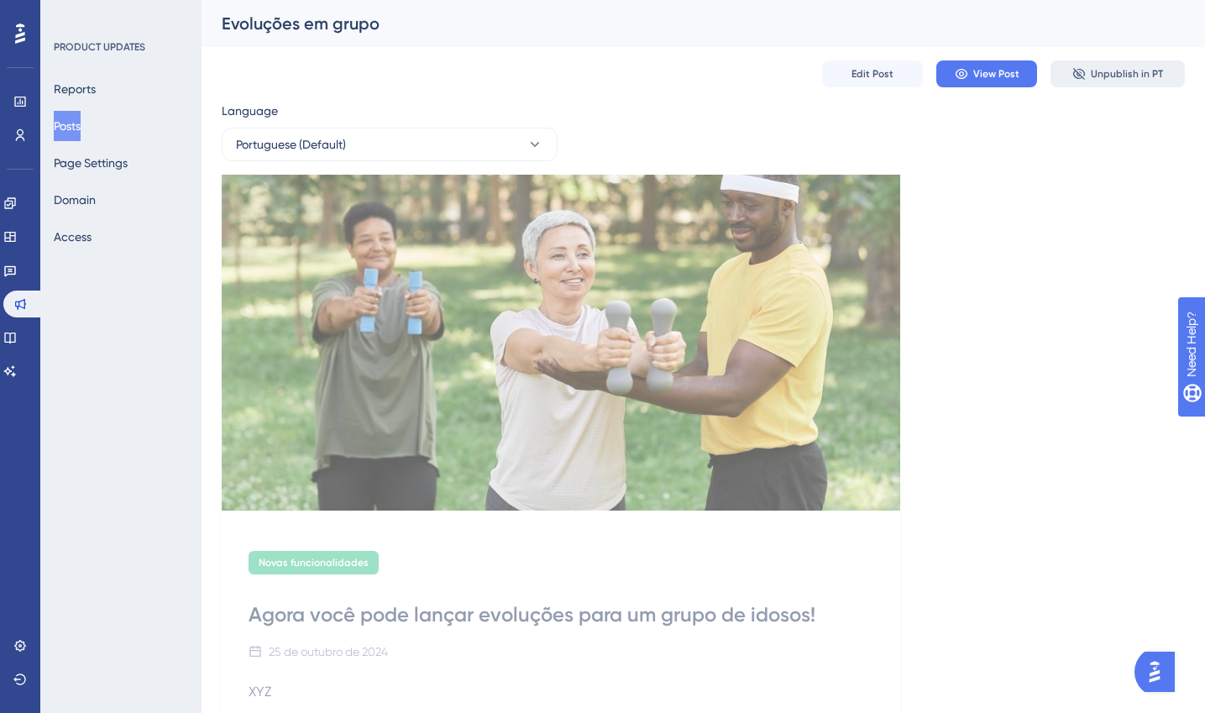
click at [1066, 79] on button "Unpublish in PT" at bounding box center [1118, 73] width 134 height 27
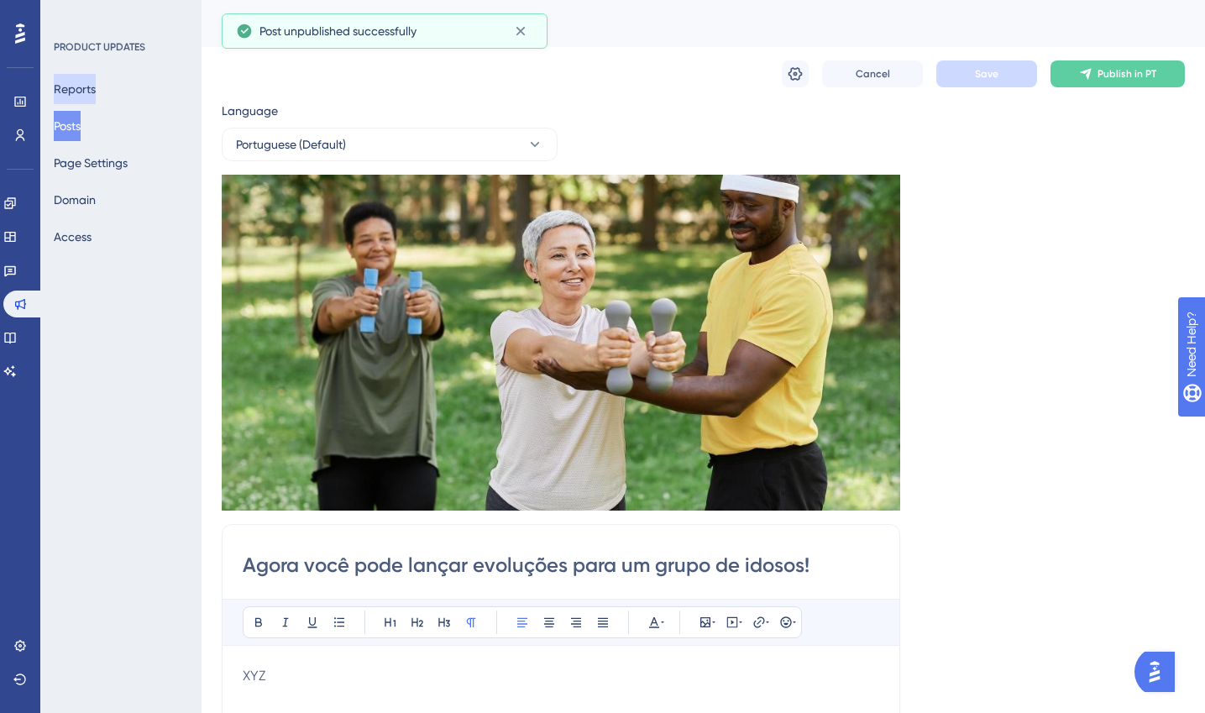
click at [92, 97] on button "Reports" at bounding box center [75, 89] width 42 height 30
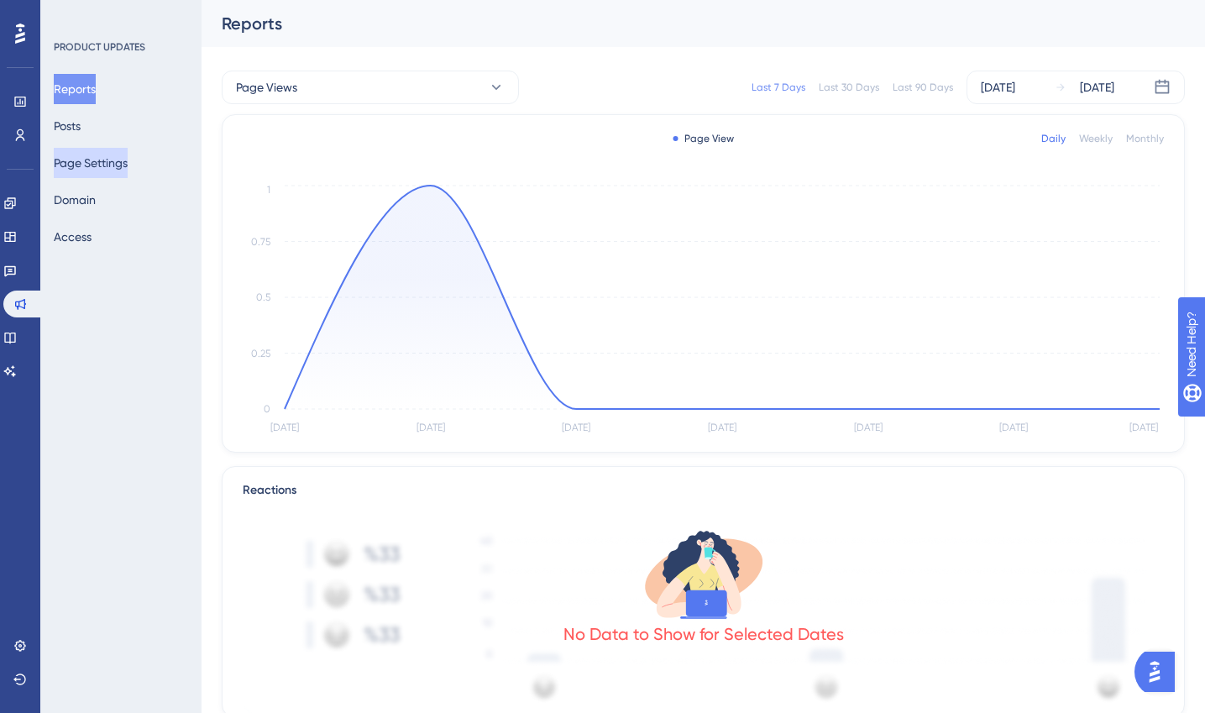
click at [83, 162] on button "Page Settings" at bounding box center [91, 163] width 74 height 30
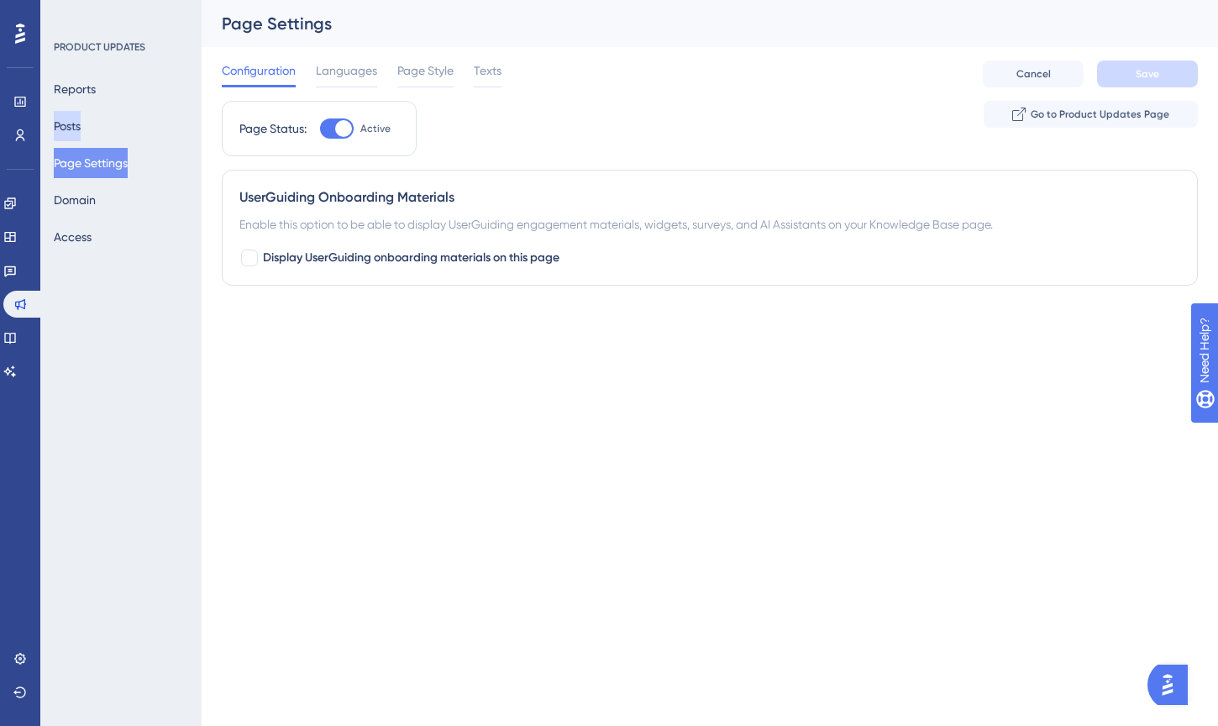
click at [77, 127] on button "Posts" at bounding box center [67, 126] width 27 height 30
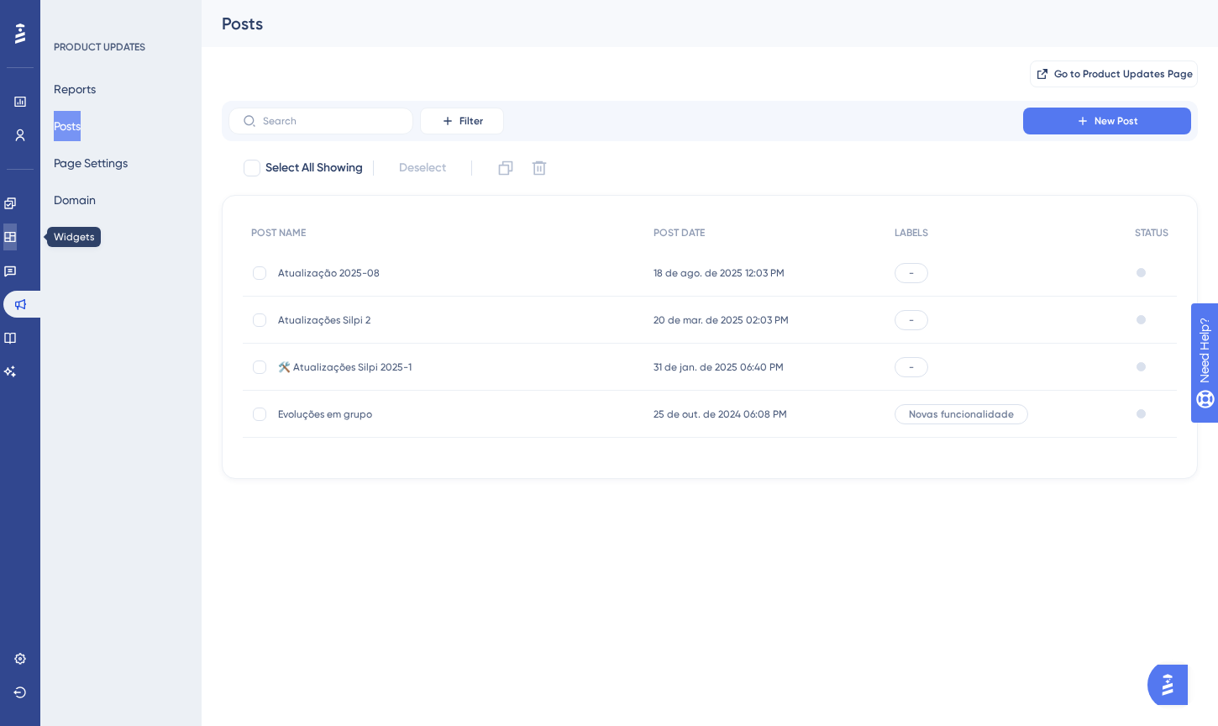
click at [15, 238] on icon at bounding box center [9, 236] width 13 height 13
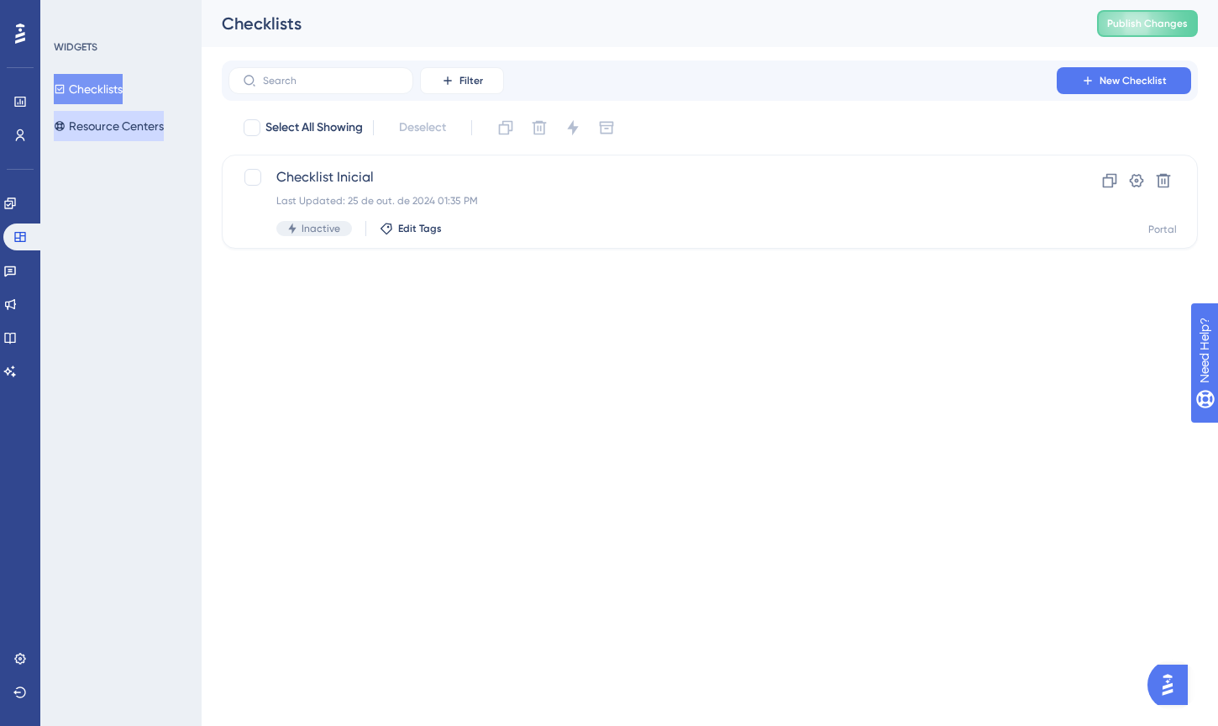
click at [118, 134] on button "Resource Centers" at bounding box center [109, 126] width 110 height 30
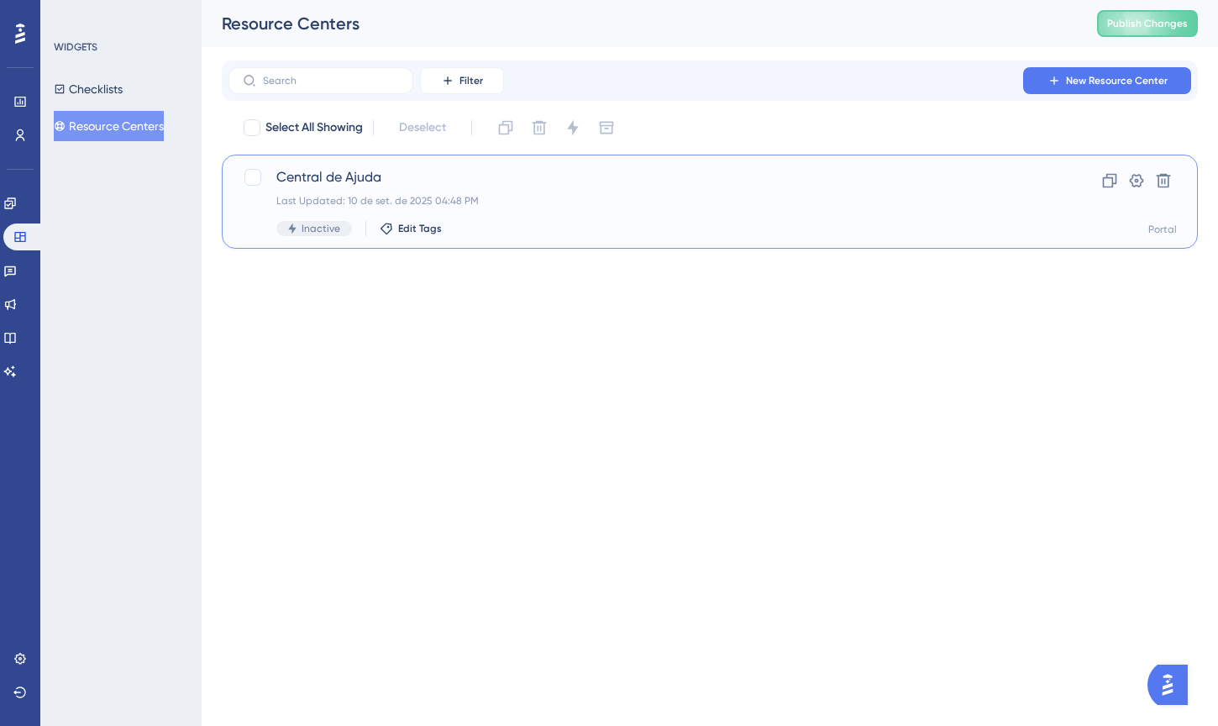
click at [378, 201] on div "Last Updated: 10 de set. de 2025 04:48 PM" at bounding box center [642, 200] width 732 height 13
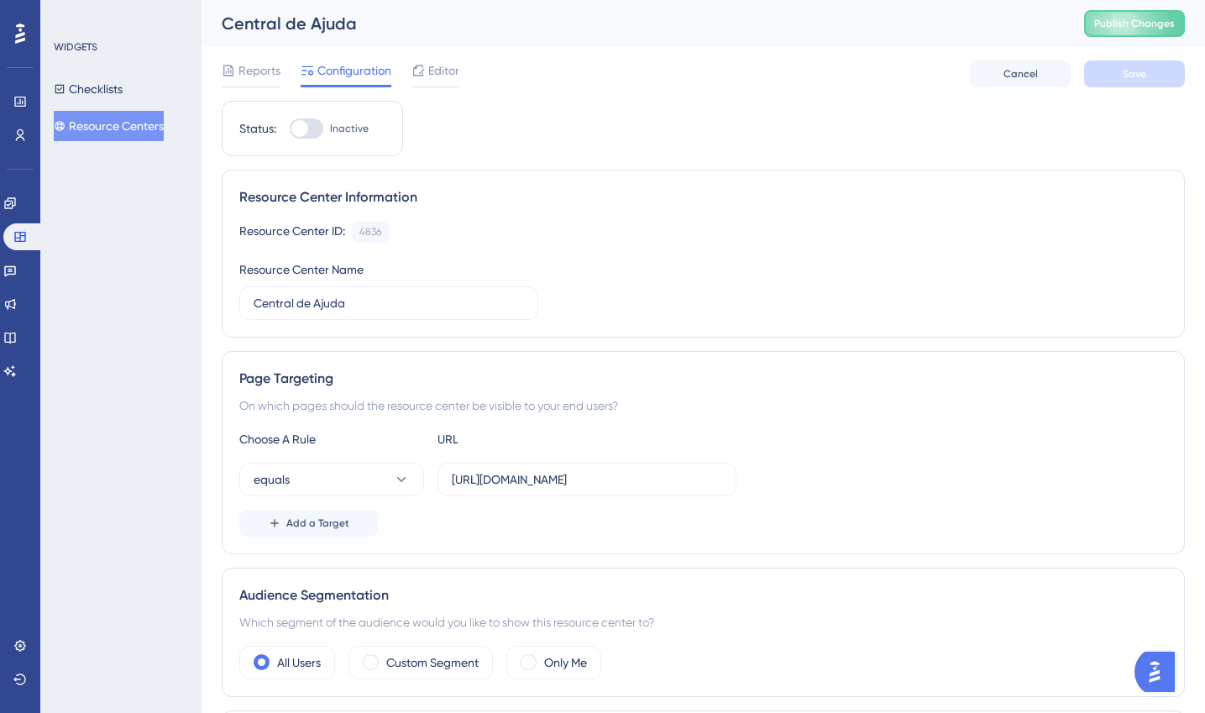
click at [446, 86] on div at bounding box center [435, 86] width 48 height 1
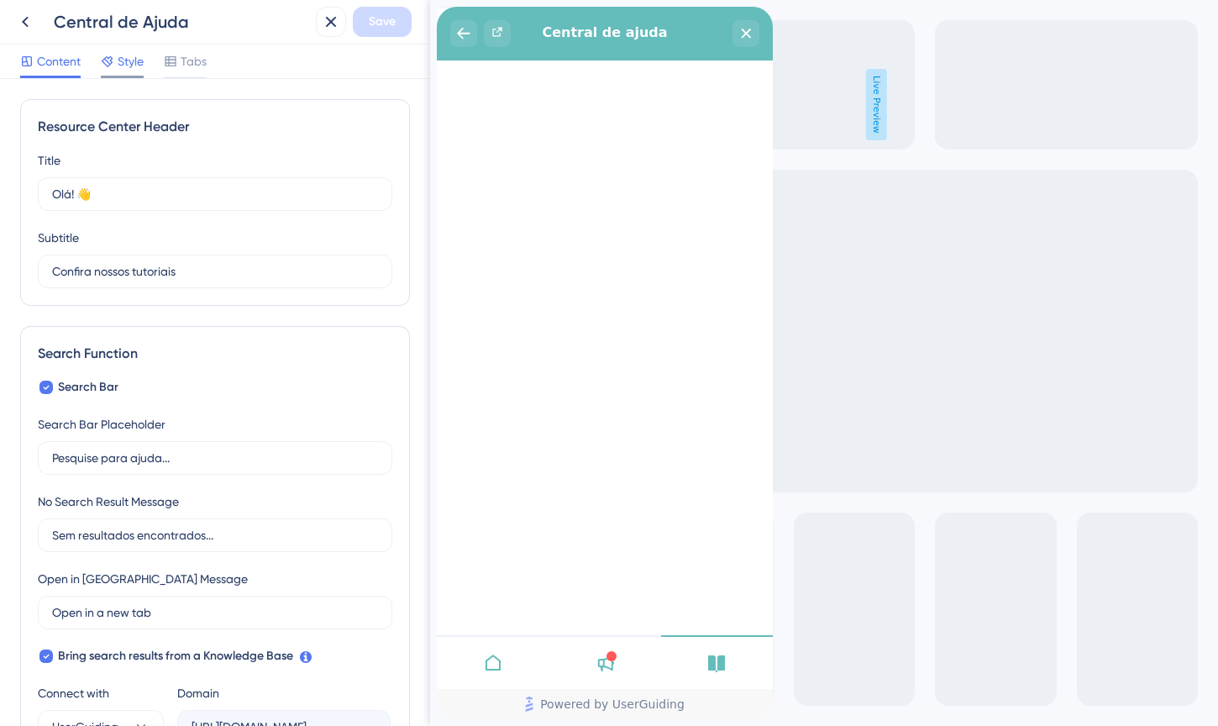
click at [139, 68] on span "Style" at bounding box center [131, 61] width 26 height 20
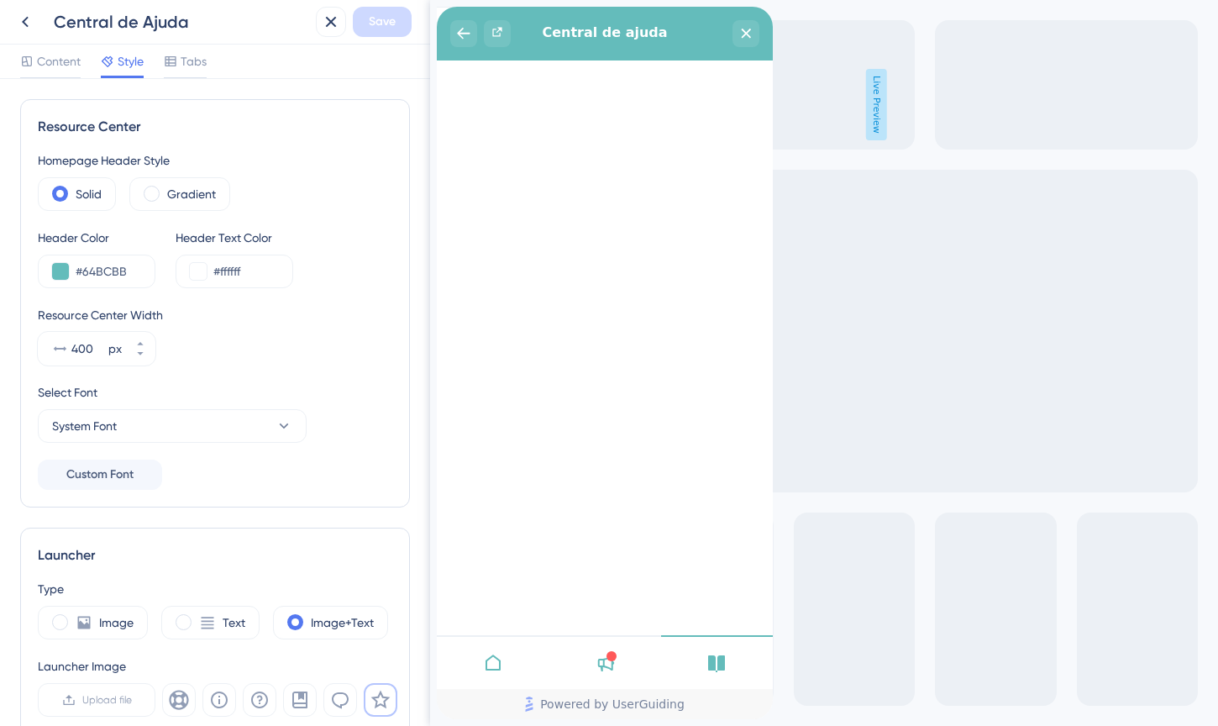
click at [625, 636] on div at bounding box center [604, 662] width 112 height 54
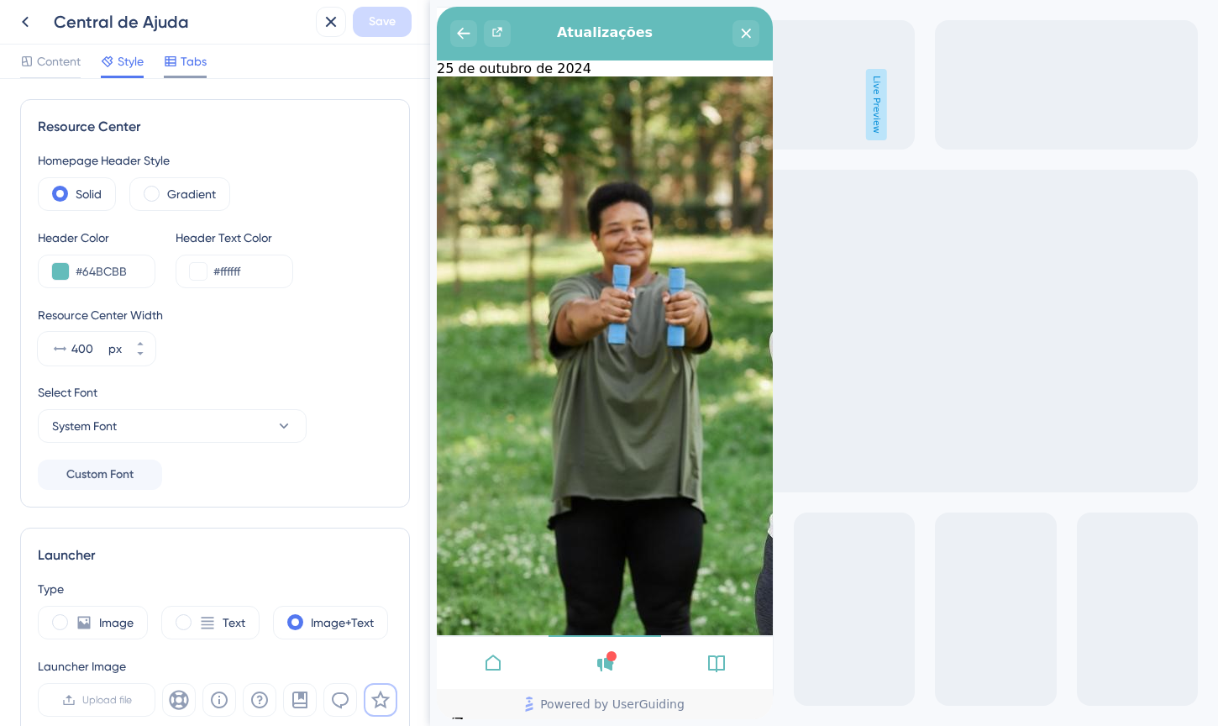
click at [185, 56] on span "Tabs" at bounding box center [194, 61] width 26 height 20
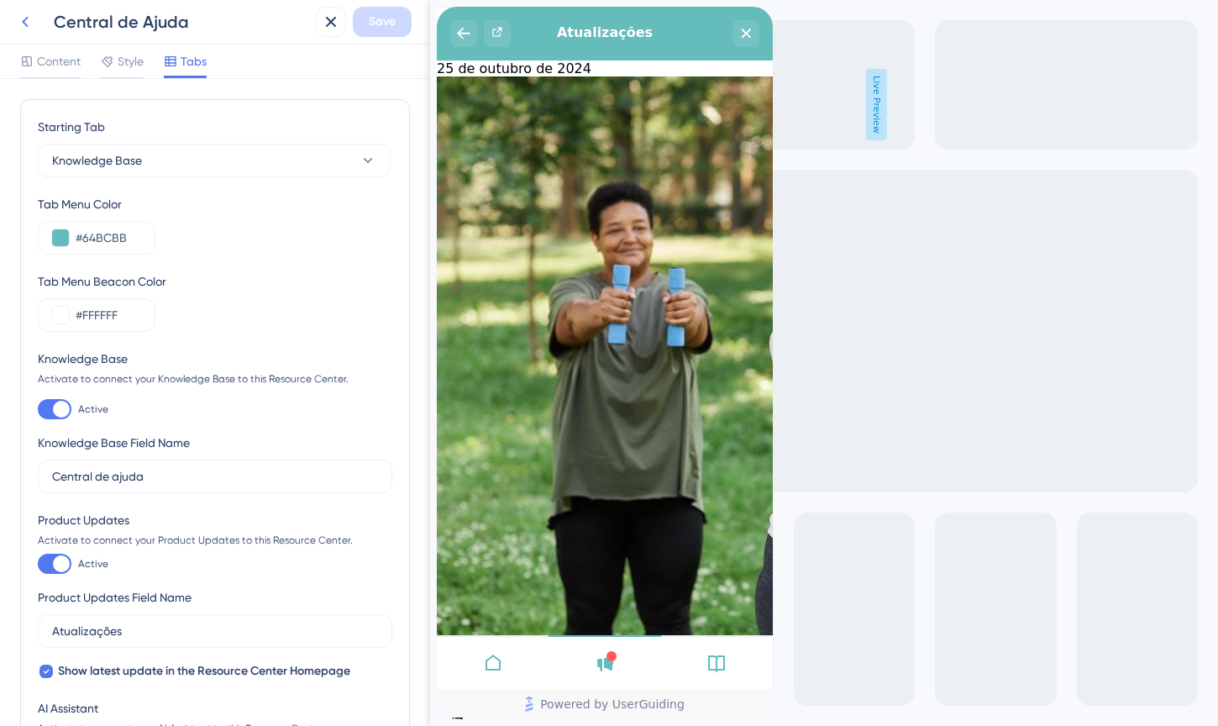
click at [25, 25] on icon at bounding box center [25, 22] width 7 height 11
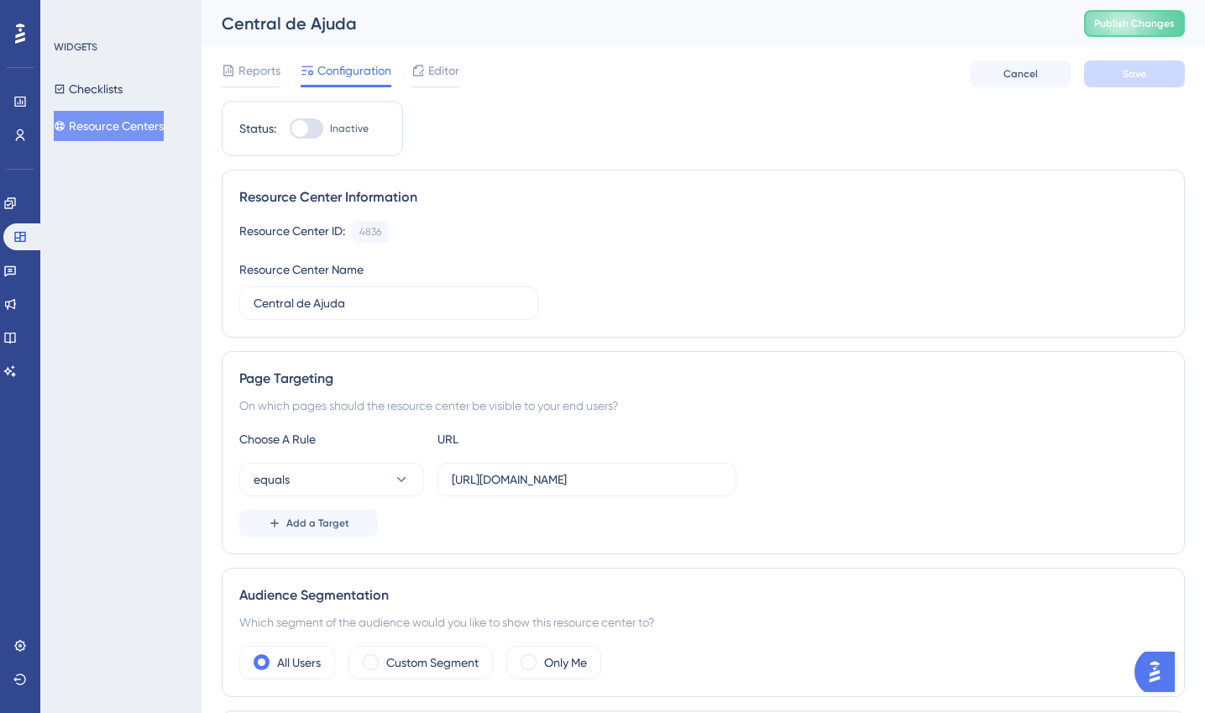
click at [316, 120] on div at bounding box center [307, 128] width 34 height 20
click at [290, 128] on input "Inactive" at bounding box center [289, 128] width 1 height 1
checkbox input "true"
click at [1115, 71] on button "Save" at bounding box center [1134, 73] width 101 height 27
click at [565, 481] on input "[URL][DOMAIN_NAME]" at bounding box center [587, 479] width 270 height 18
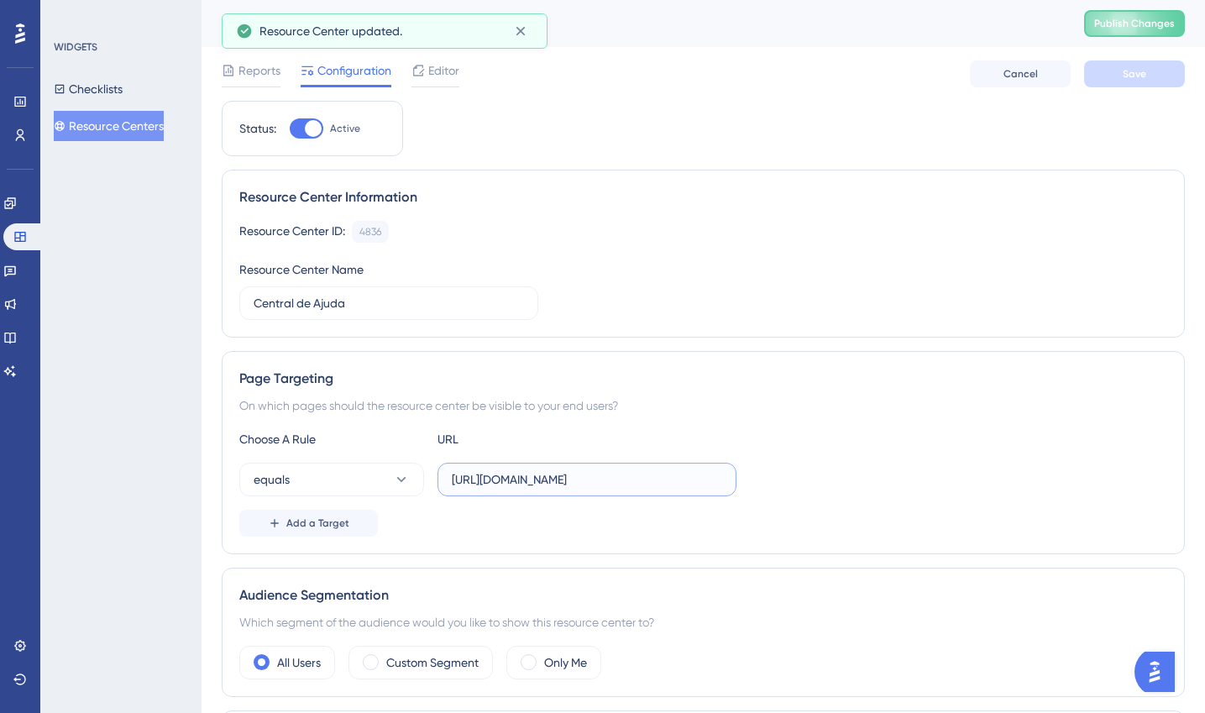
click at [565, 481] on input "[URL][DOMAIN_NAME]" at bounding box center [587, 479] width 270 height 18
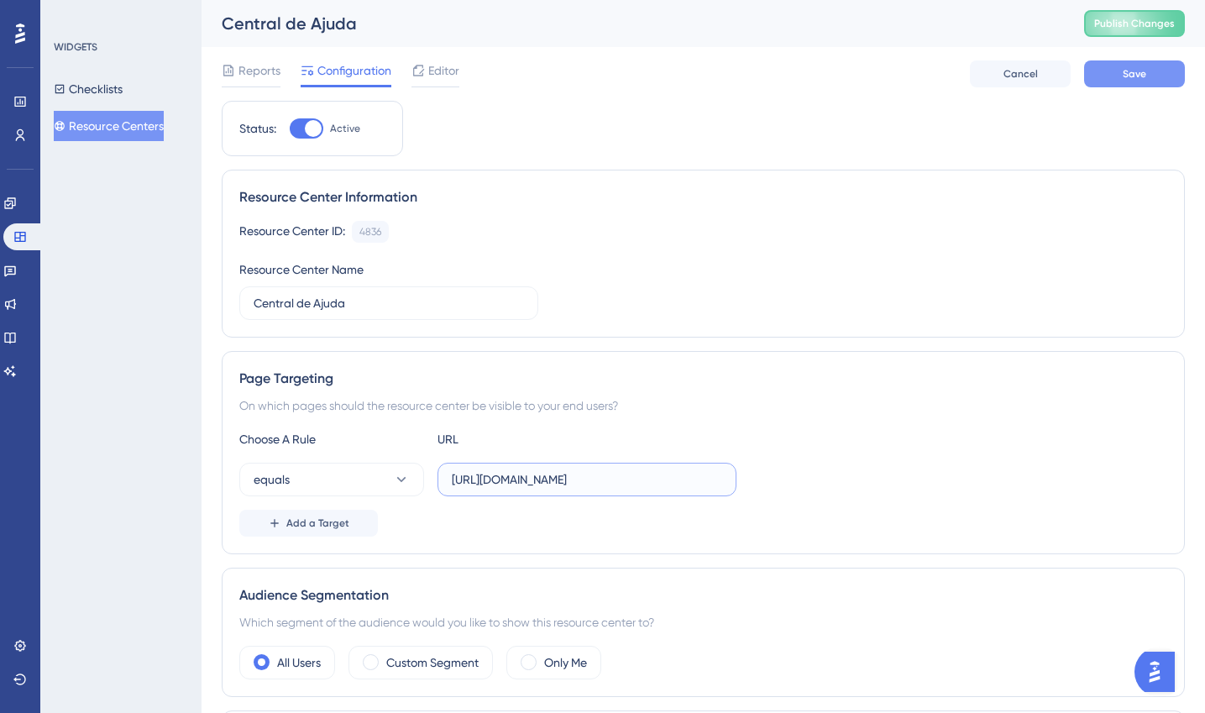
type input "[URL][DOMAIN_NAME]"
click at [1125, 78] on span "Save" at bounding box center [1135, 73] width 24 height 13
click at [563, 142] on div "Status: Active Resource Center Information Resource Center ID: 4836 Copy Resour…" at bounding box center [703, 542] width 963 height 882
click at [1149, 18] on span "Publish Changes" at bounding box center [1134, 23] width 81 height 13
